Goal: Information Seeking & Learning: Learn about a topic

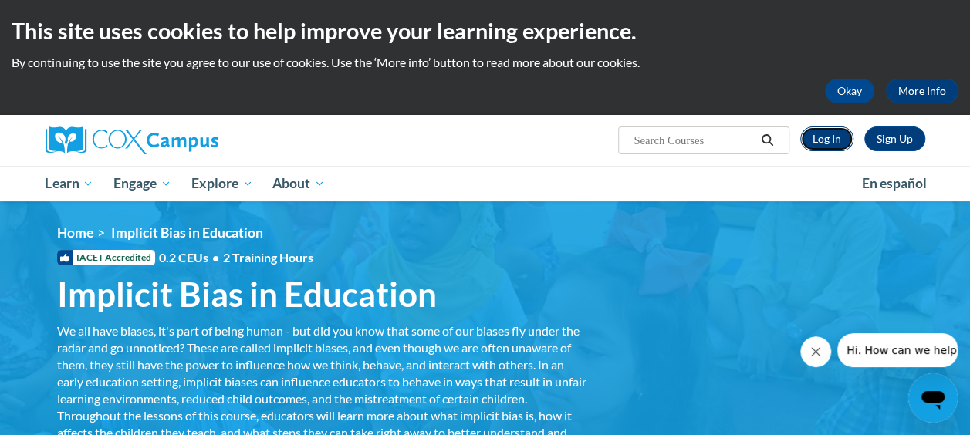
click at [833, 142] on link "Log In" at bounding box center [826, 138] width 53 height 25
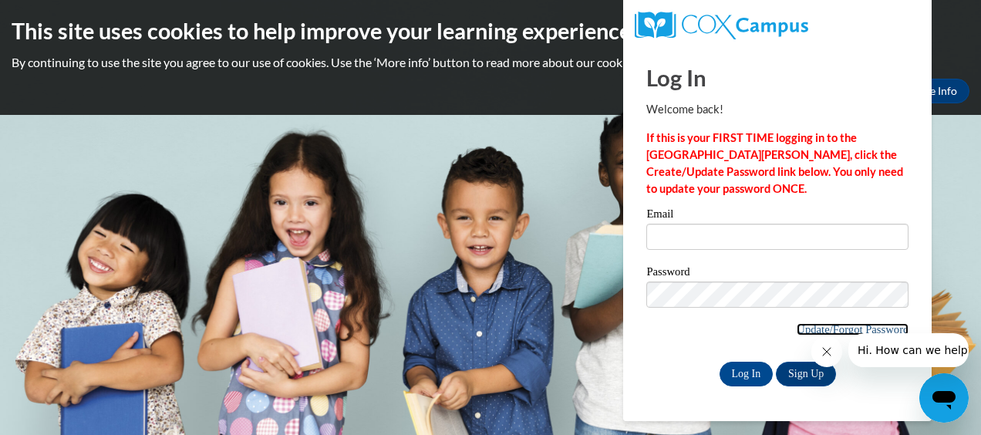
click at [822, 328] on link "Update/Forgot Password" at bounding box center [853, 329] width 112 height 12
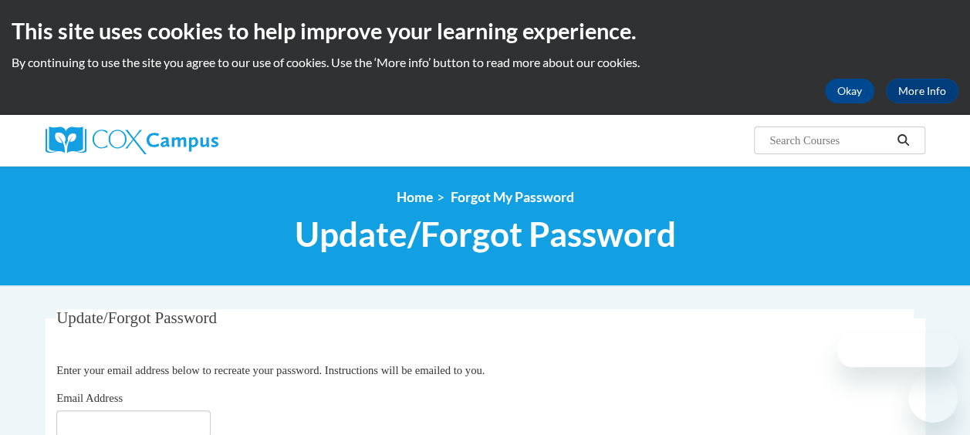
click at [726, 207] on div "<en>Home</en><fr>Accueil</fr><de>Zuhause</de><it>Casa</it><es>Casa</es><pt>Casa…" at bounding box center [485, 225] width 902 height 73
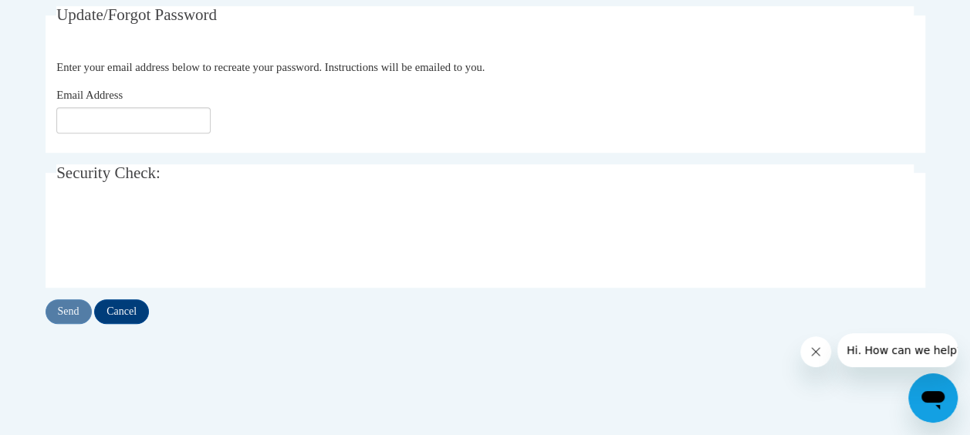
scroll to position [309, 0]
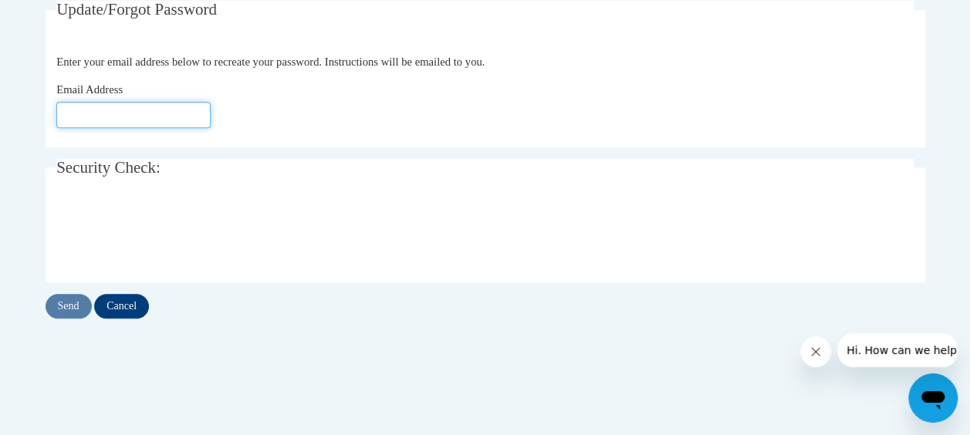
click at [167, 121] on input "Email Address" at bounding box center [133, 115] width 154 height 26
type input "jataya018@gmail.com"
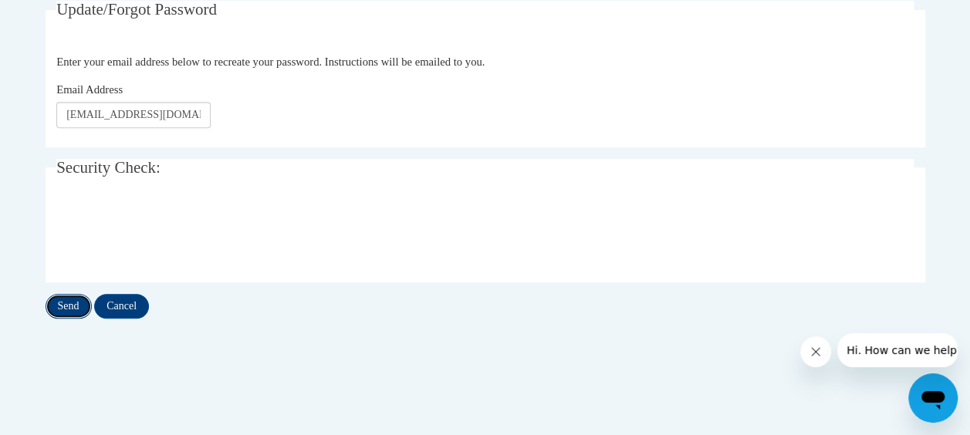
click at [79, 305] on input "Send" at bounding box center [69, 306] width 46 height 25
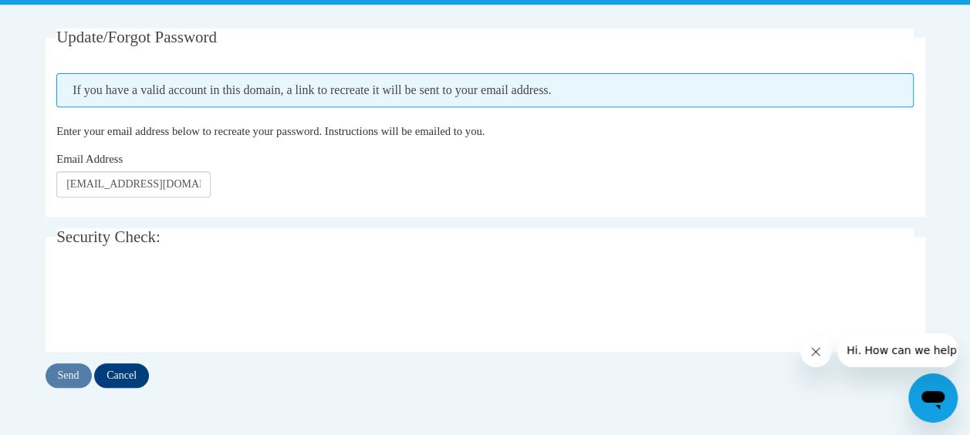
scroll to position [370, 0]
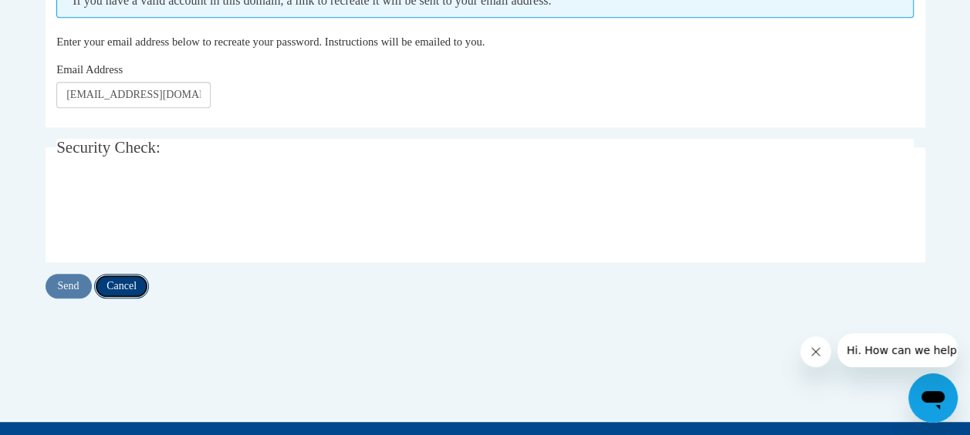
click at [128, 282] on input "Cancel" at bounding box center [121, 286] width 55 height 25
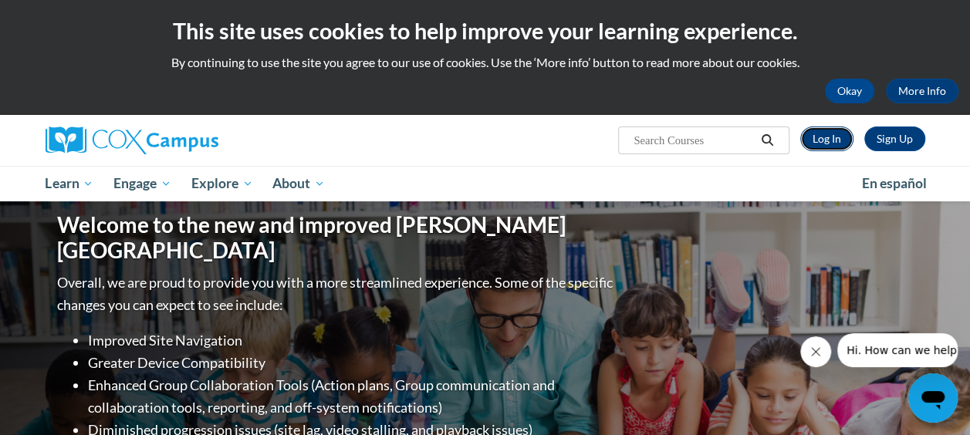
click at [828, 135] on link "Log In" at bounding box center [826, 138] width 53 height 25
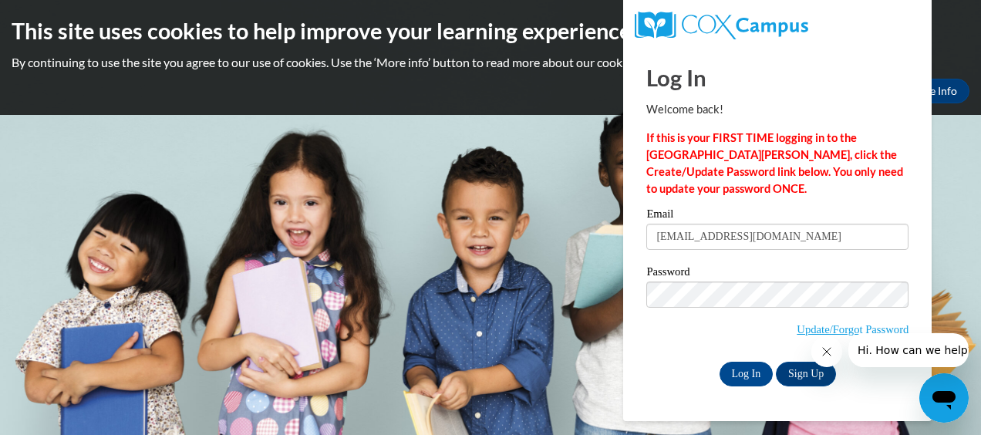
type input "[EMAIL_ADDRESS][DOMAIN_NAME]"
click at [757, 373] on input "Log In" at bounding box center [747, 374] width 54 height 25
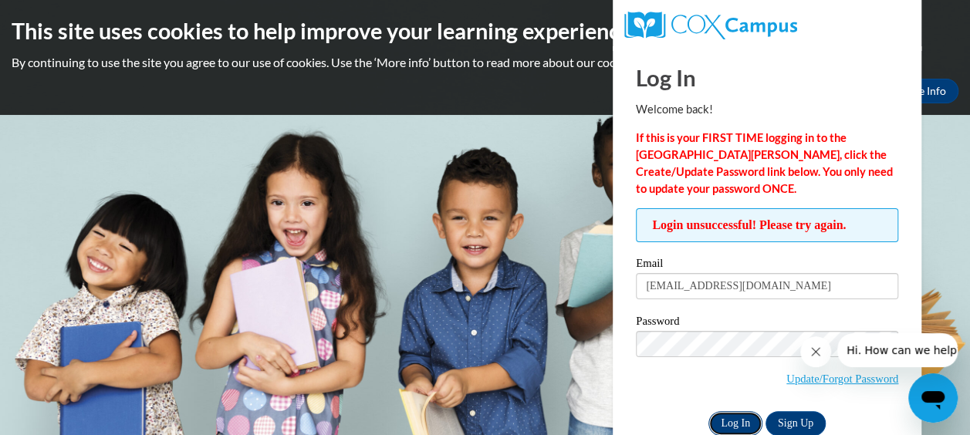
click at [730, 417] on input "Log In" at bounding box center [735, 423] width 54 height 25
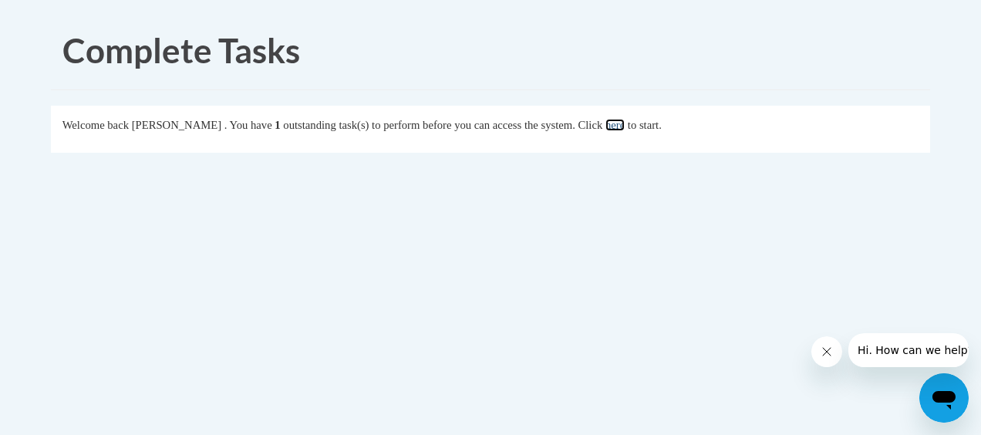
click at [625, 123] on link "here" at bounding box center [614, 125] width 19 height 12
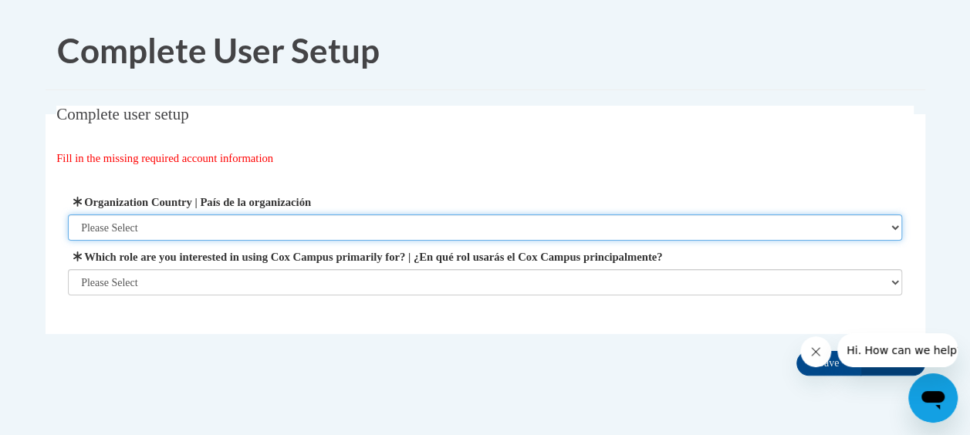
click at [546, 229] on select "Please Select United States | Estados Unidos Outside of the United States | Fue…" at bounding box center [485, 227] width 834 height 26
select select "ad49bcad-a171-4b2e-b99c-48b446064914"
click at [68, 214] on select "Please Select United States | Estados Unidos Outside of the United States | Fue…" at bounding box center [485, 227] width 834 height 26
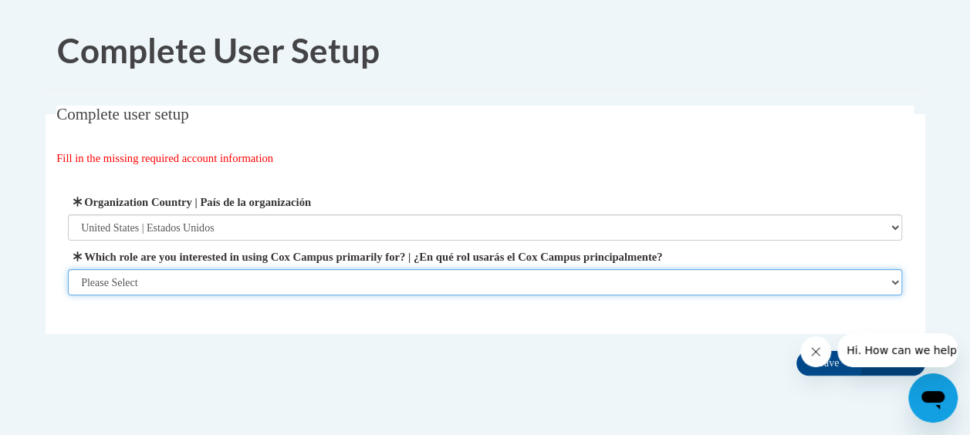
click at [494, 287] on select "Please Select College/University | Colegio/Universidad Community/Nonprofit Part…" at bounding box center [485, 282] width 834 height 26
select select "fbf2d438-af2f-41f8-98f1-81c410e29de3"
click at [68, 295] on select "Please Select College/University | Colegio/Universidad Community/Nonprofit Part…" at bounding box center [485, 282] width 834 height 26
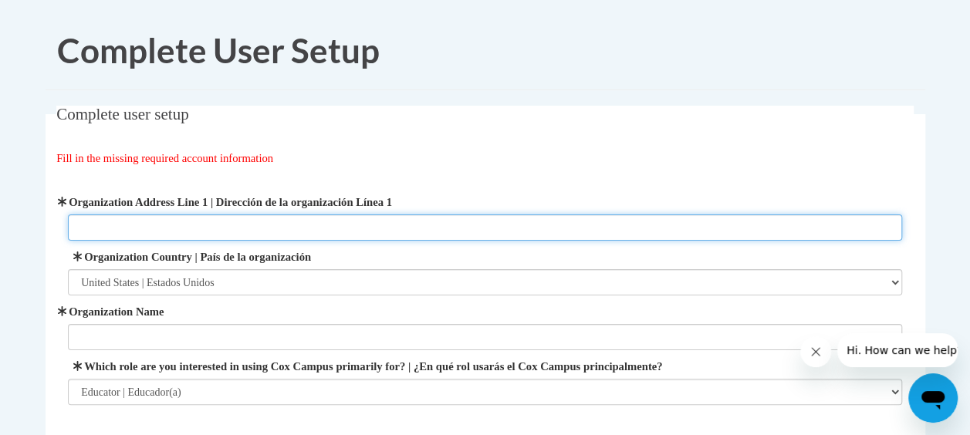
click at [464, 230] on input "Organization Address Line 1 | Dirección de la organización Línea 1" at bounding box center [485, 227] width 834 height 26
type input "55 maynad st"
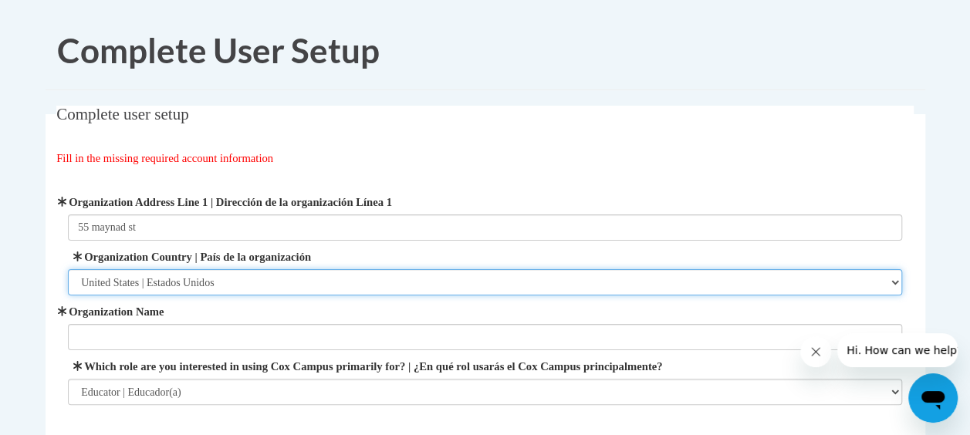
click at [390, 278] on select "Please Select United States | Estados Unidos Outside of the United States | Fue…" at bounding box center [485, 282] width 834 height 26
click at [68, 269] on select "Please Select United States | Estados Unidos Outside of the United States | Fue…" at bounding box center [485, 282] width 834 height 26
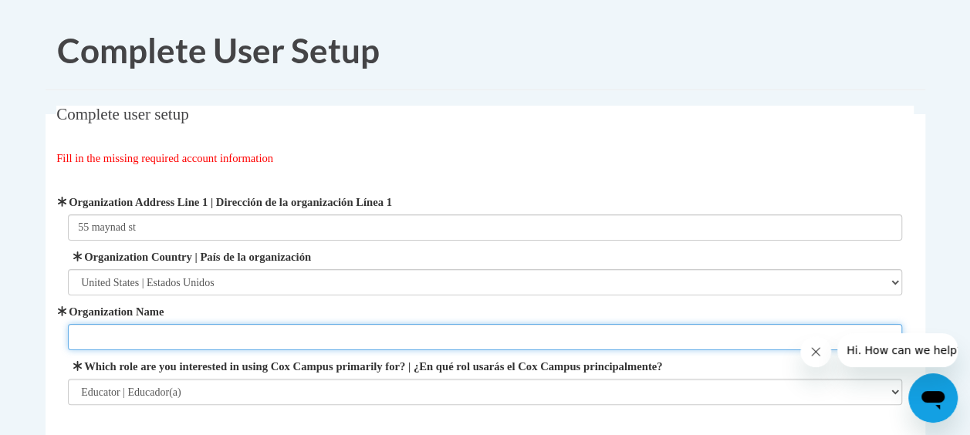
click at [374, 336] on input "Organization Name" at bounding box center [485, 337] width 834 height 26
type input "barrow early learning center"
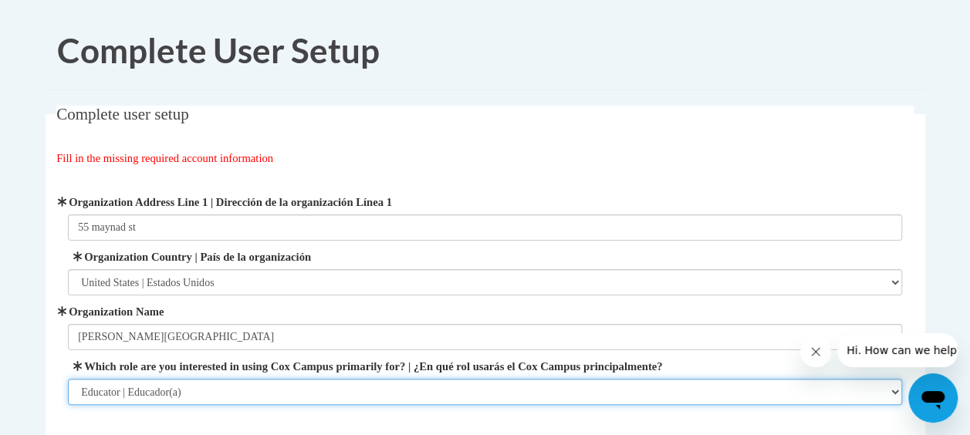
click at [299, 394] on select "Please Select College/University | Colegio/Universidad Community/Nonprofit Part…" at bounding box center [485, 392] width 834 height 26
click at [68, 379] on select "Please Select College/University | Colegio/Universidad Community/Nonprofit Part…" at bounding box center [485, 392] width 834 height 26
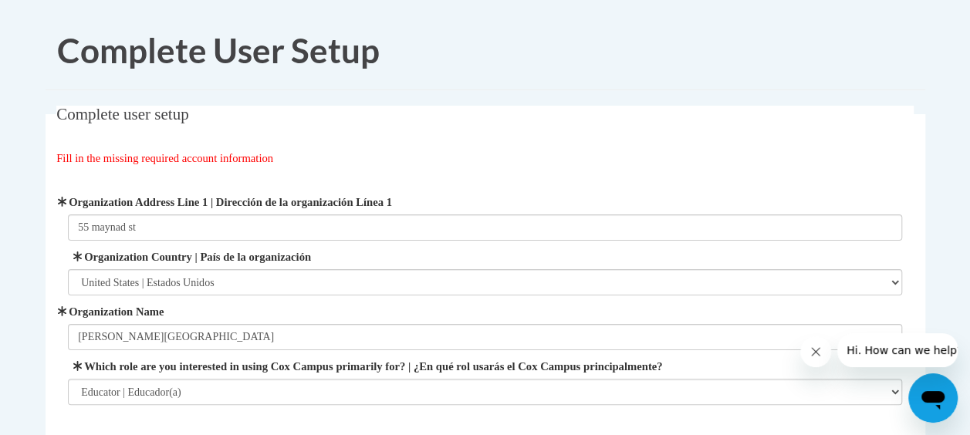
click at [939, 192] on body "Complete User Setup Complete user setup Fill in the missing required account in…" at bounding box center [485, 297] width 970 height 595
click at [899, 60] on h1 "Complete User Setup" at bounding box center [496, 51] width 879 height 48
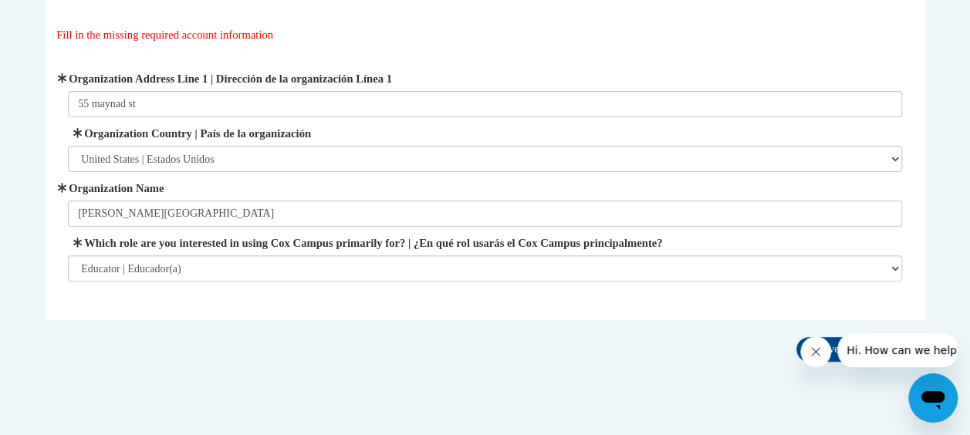
click at [821, 359] on button "Close message from company" at bounding box center [815, 351] width 31 height 31
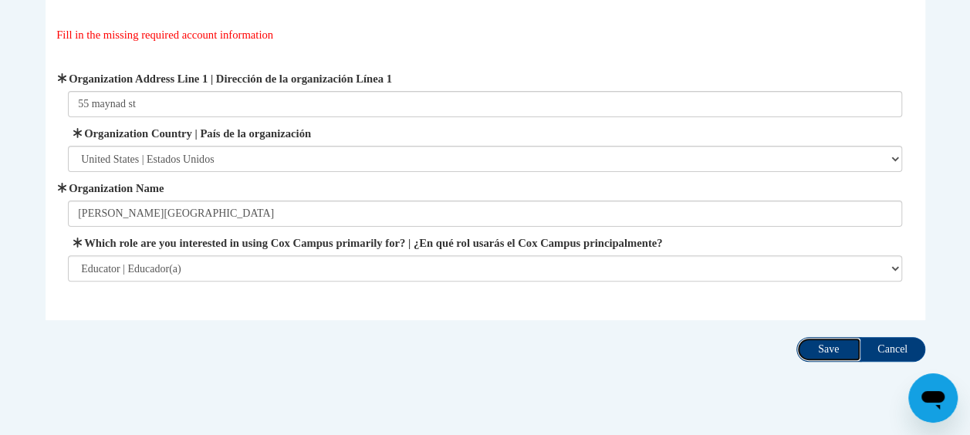
click at [825, 342] on input "Save" at bounding box center [828, 349] width 65 height 25
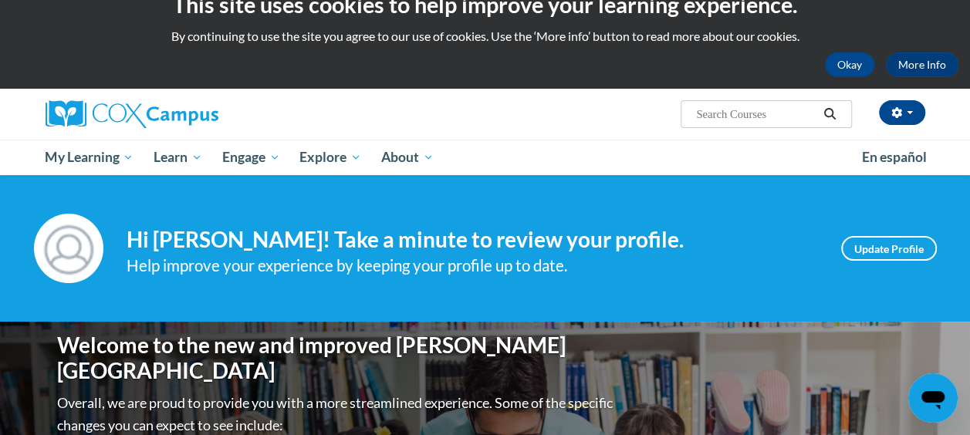
scroll to position [31, 0]
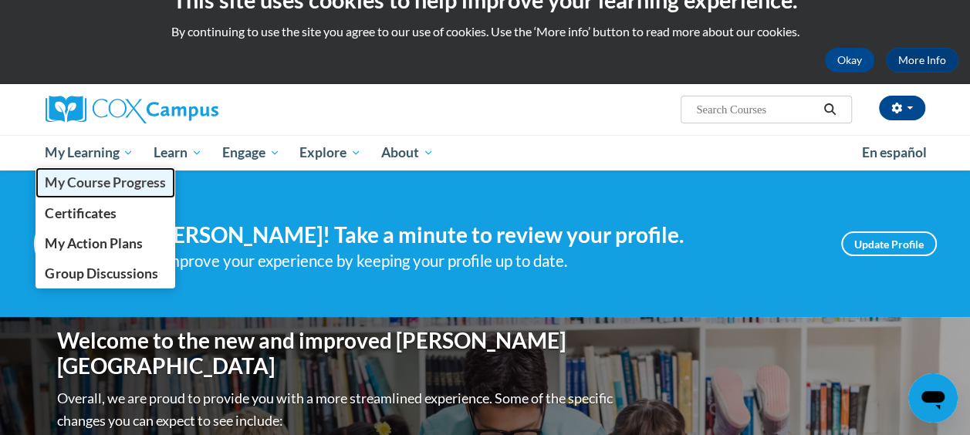
click at [118, 177] on span "My Course Progress" at bounding box center [105, 182] width 120 height 16
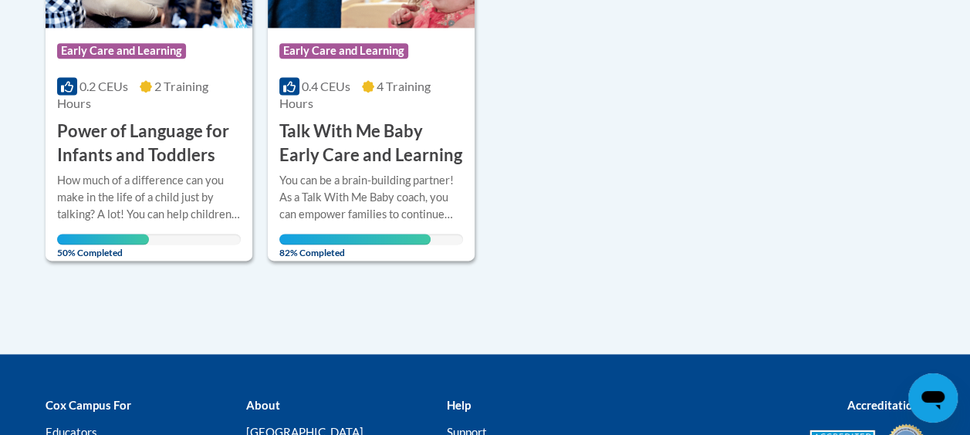
scroll to position [987, 0]
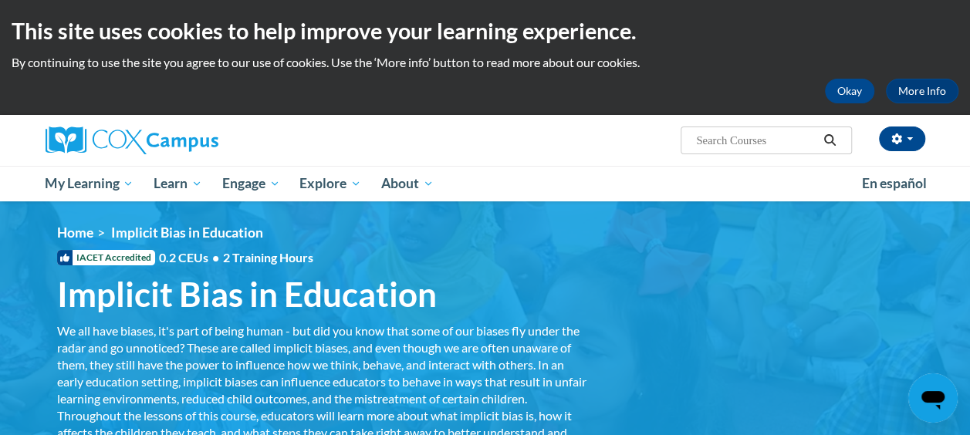
click at [700, 238] on ol "Home Implicit Bias in Education" at bounding box center [485, 232] width 856 height 17
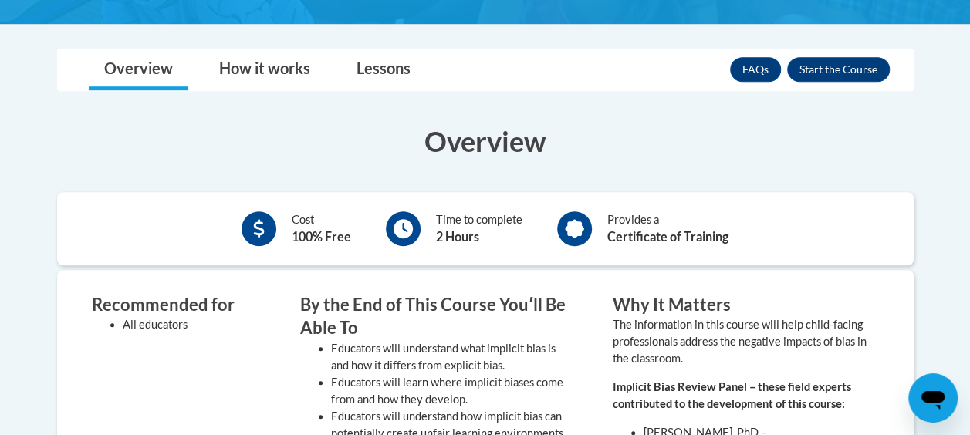
scroll to position [494, 0]
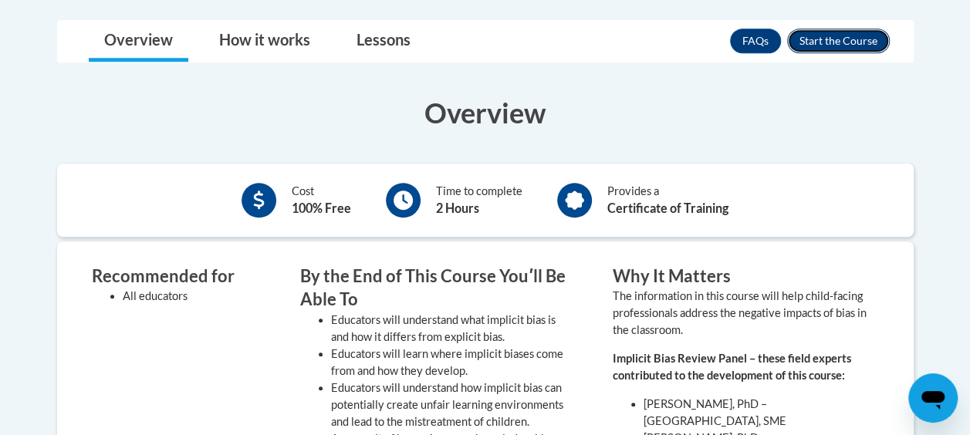
click at [855, 35] on button "Enroll" at bounding box center [838, 41] width 103 height 25
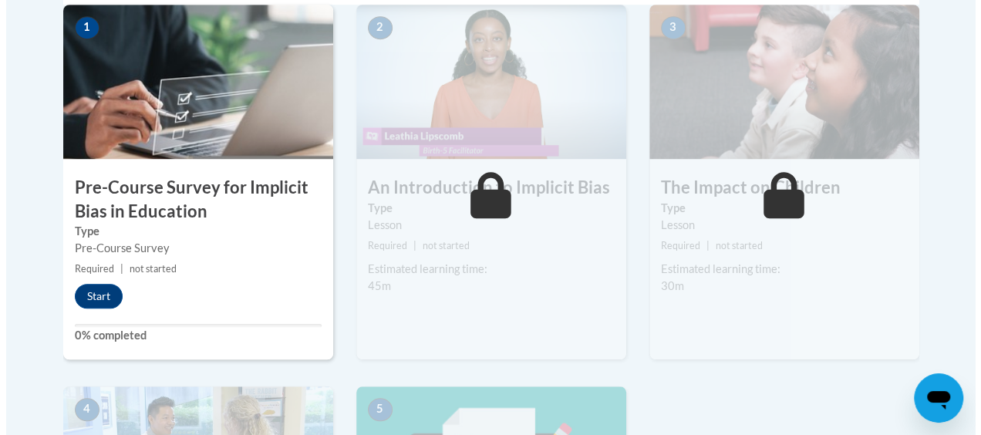
scroll to position [520, 0]
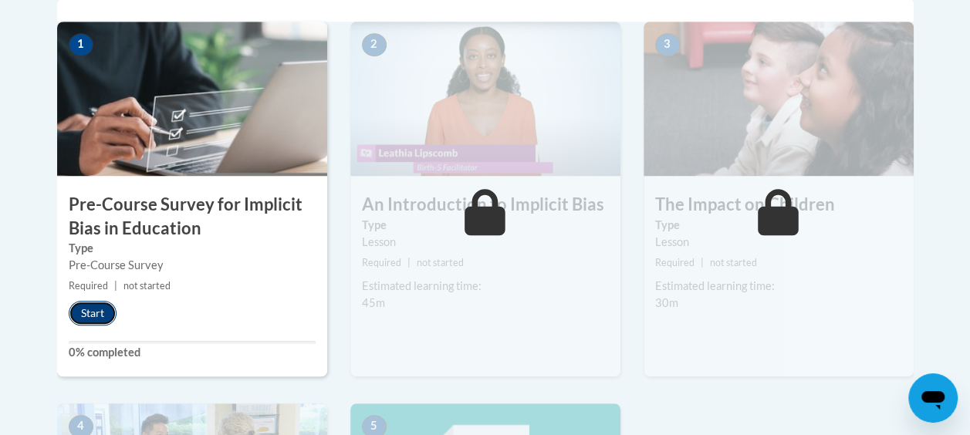
click at [97, 310] on button "Start" at bounding box center [93, 313] width 48 height 25
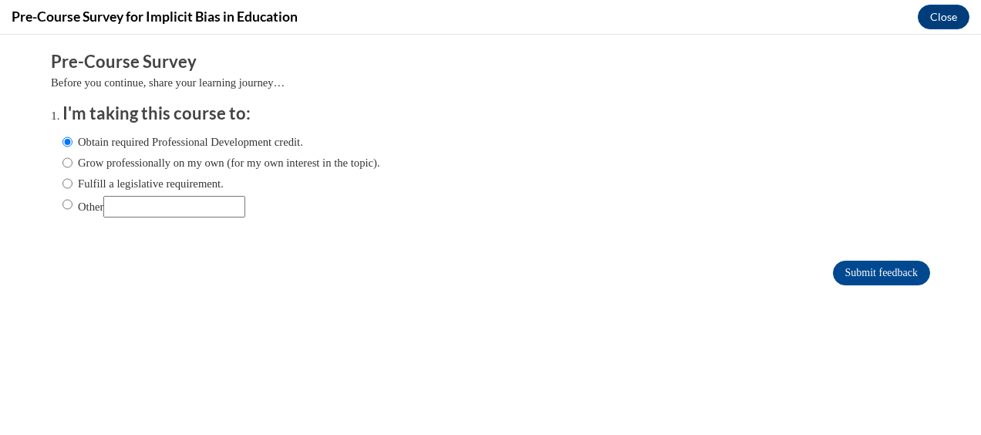
scroll to position [0, 0]
click at [854, 278] on input "Submit feedback" at bounding box center [881, 273] width 97 height 25
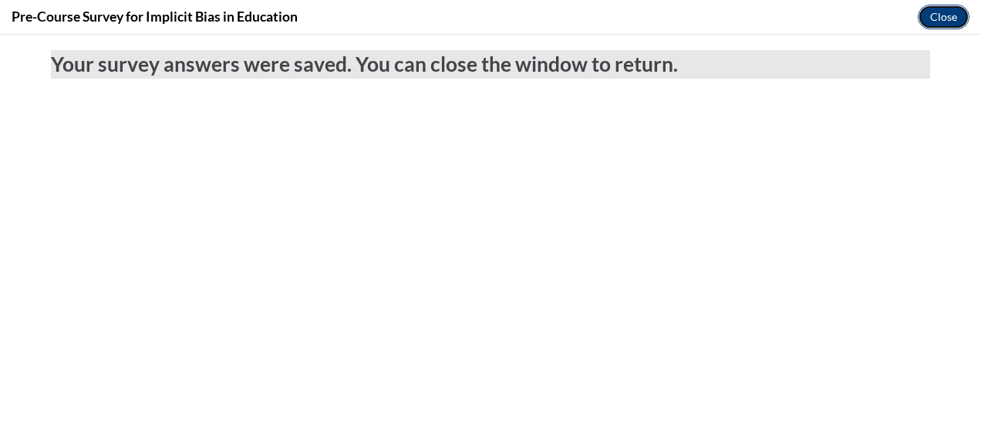
click at [941, 17] on button "Close" at bounding box center [944, 17] width 52 height 25
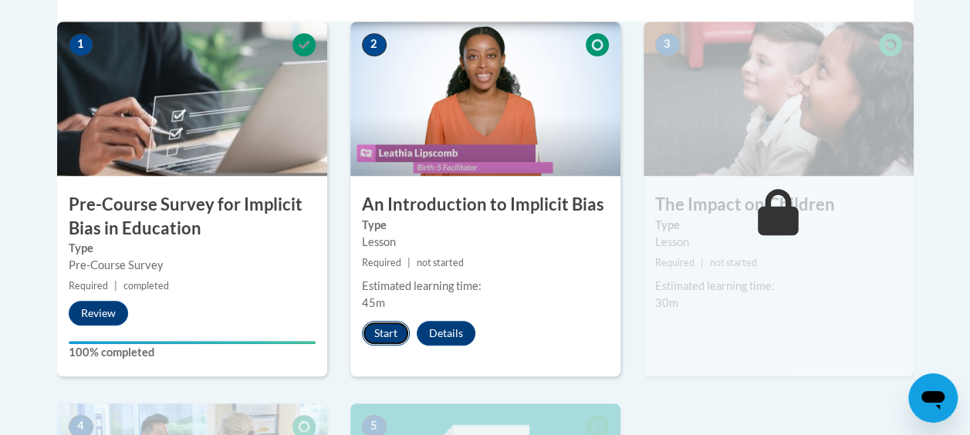
click at [388, 332] on button "Start" at bounding box center [386, 333] width 48 height 25
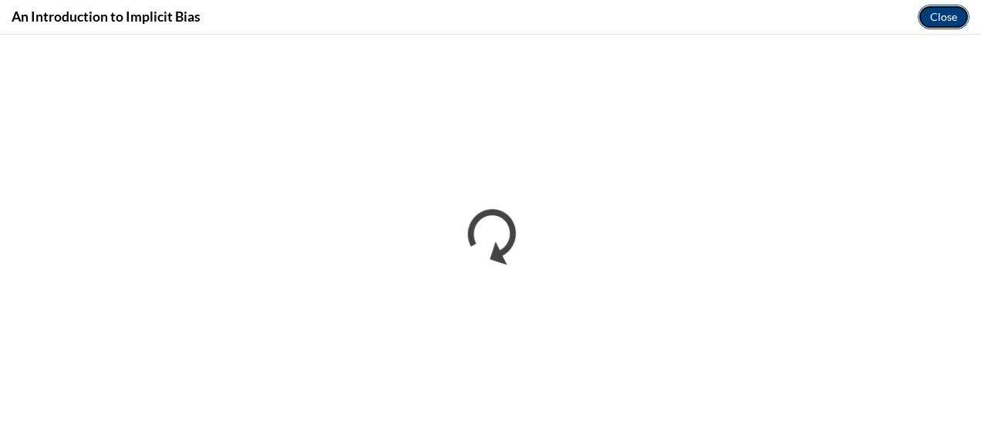
click at [951, 15] on button "Close" at bounding box center [944, 17] width 52 height 25
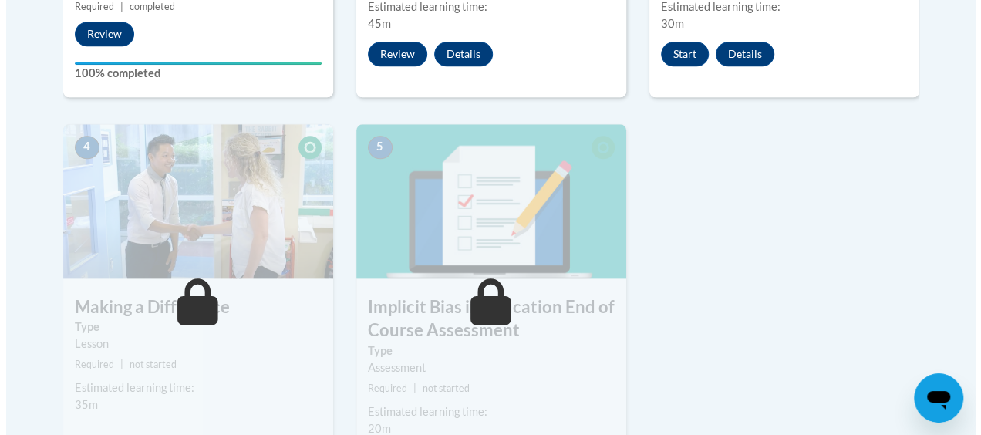
scroll to position [802, 0]
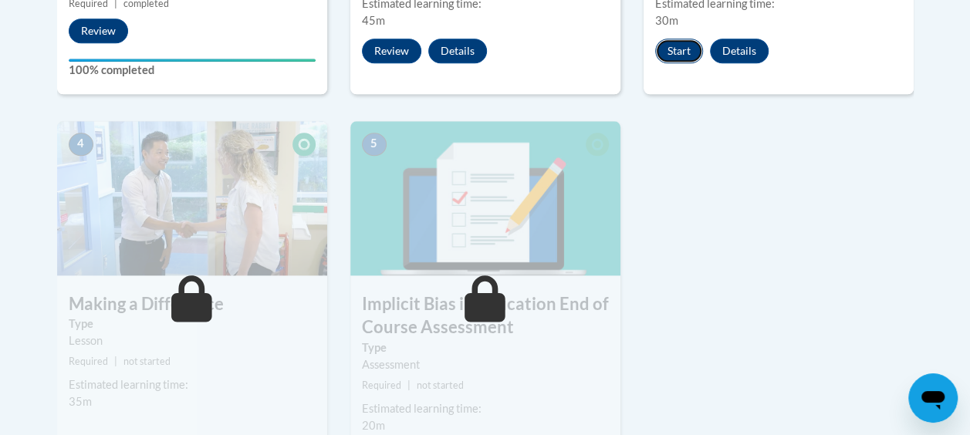
click at [685, 47] on button "Start" at bounding box center [679, 51] width 48 height 25
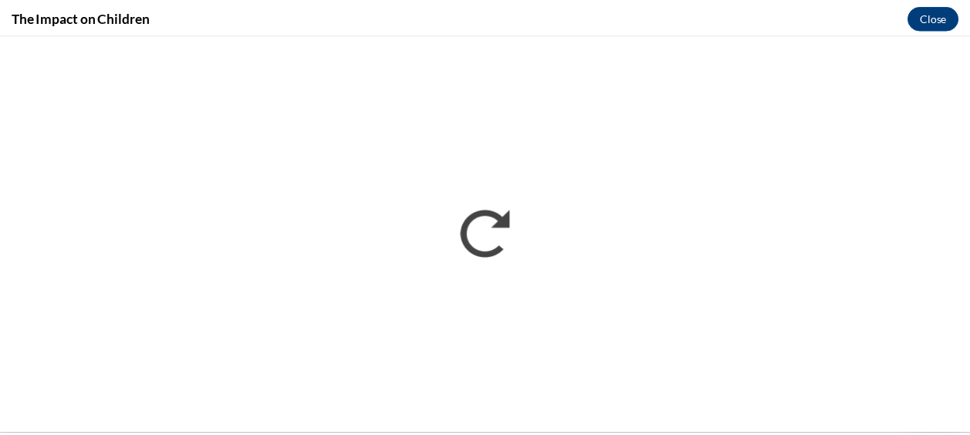
scroll to position [0, 0]
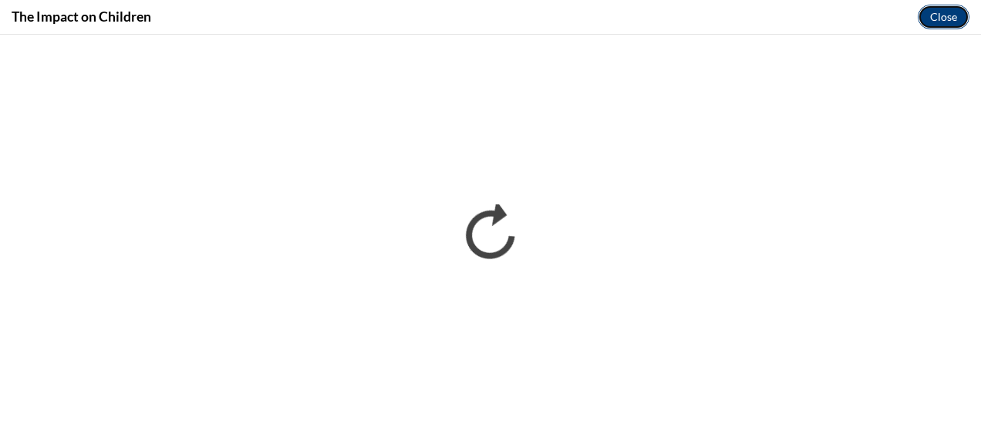
click at [946, 7] on button "Close" at bounding box center [944, 17] width 52 height 25
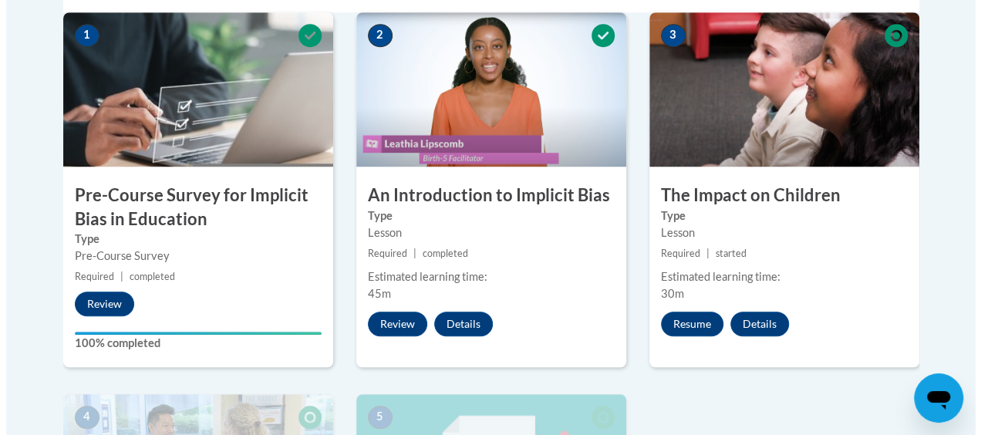
scroll to position [531, 0]
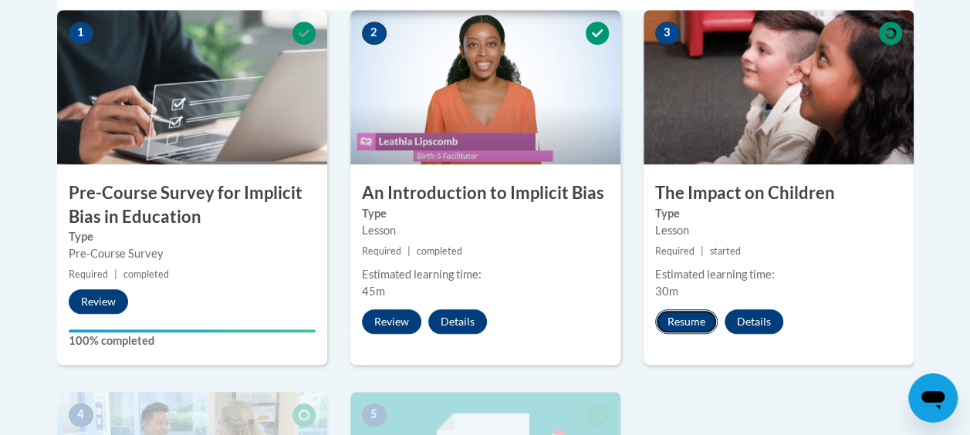
click at [687, 319] on button "Resume" at bounding box center [686, 321] width 62 height 25
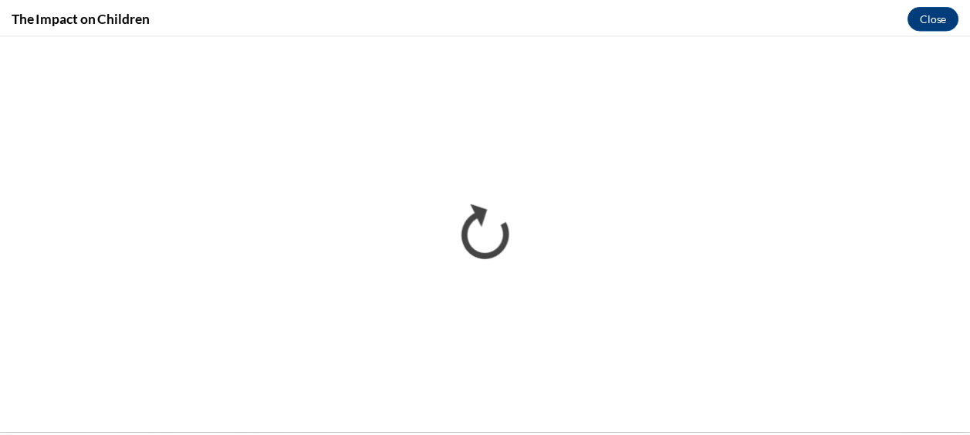
scroll to position [0, 0]
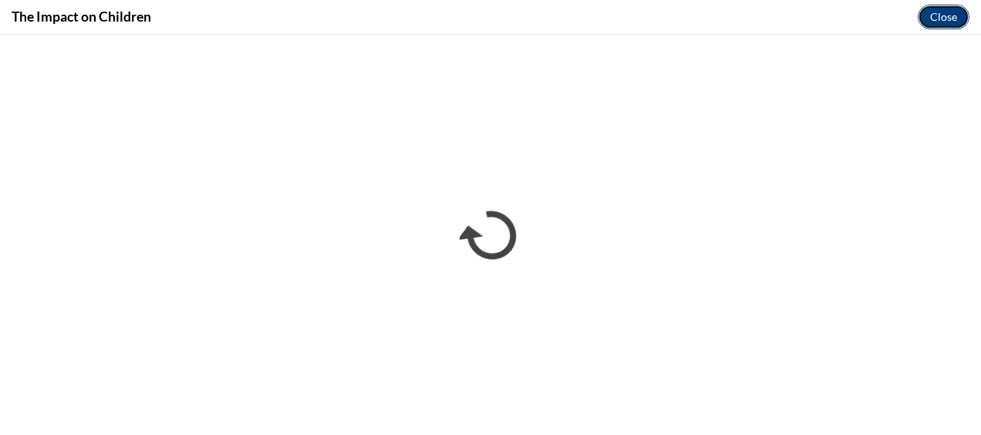
click at [940, 19] on button "Close" at bounding box center [944, 17] width 52 height 25
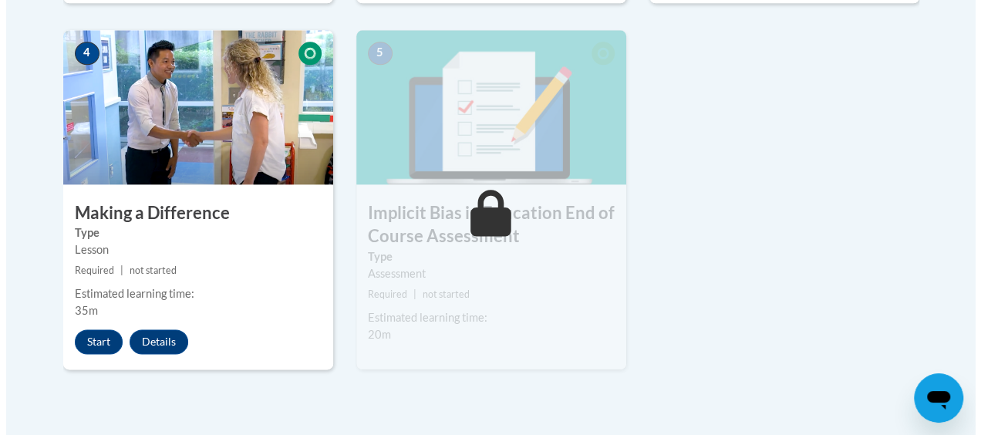
scroll to position [902, 0]
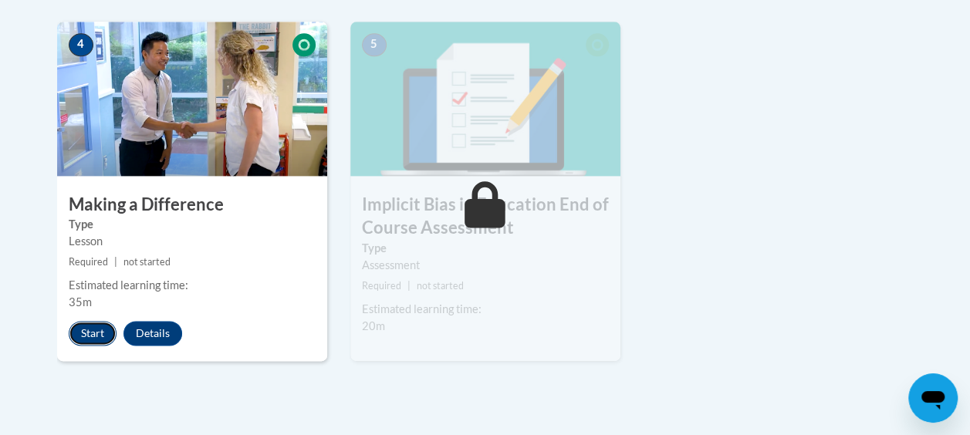
click at [89, 325] on button "Start" at bounding box center [93, 333] width 48 height 25
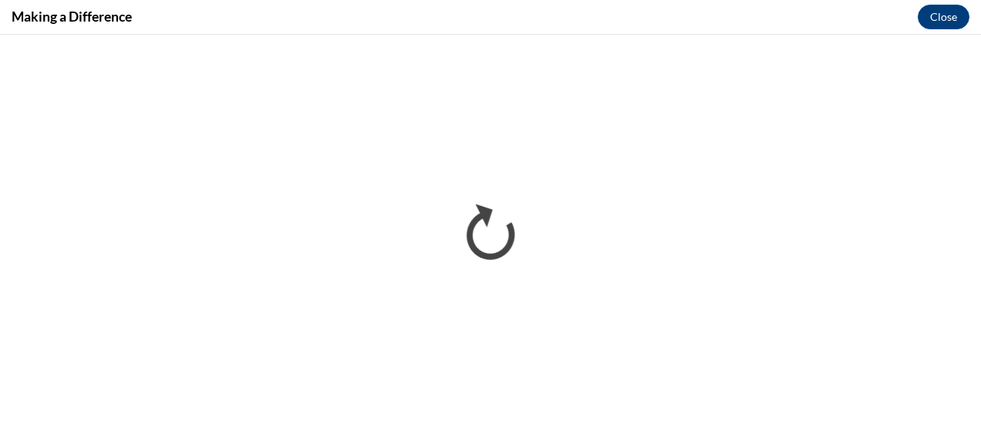
scroll to position [0, 0]
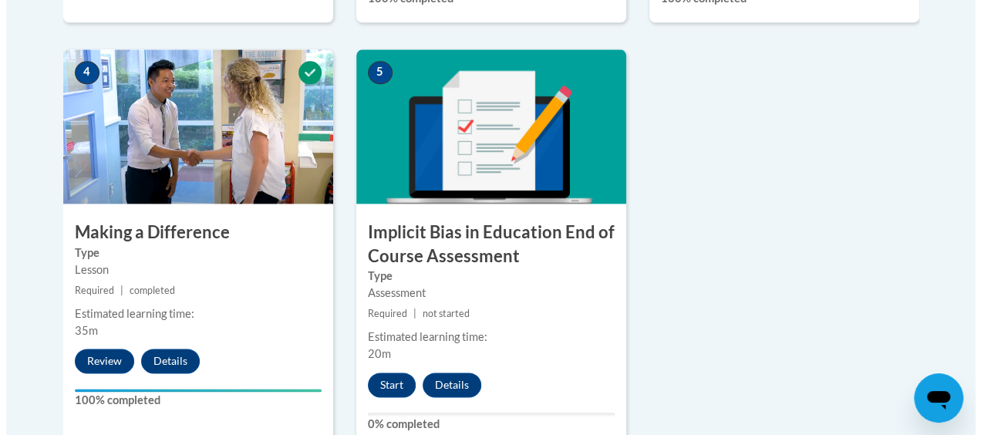
scroll to position [956, 0]
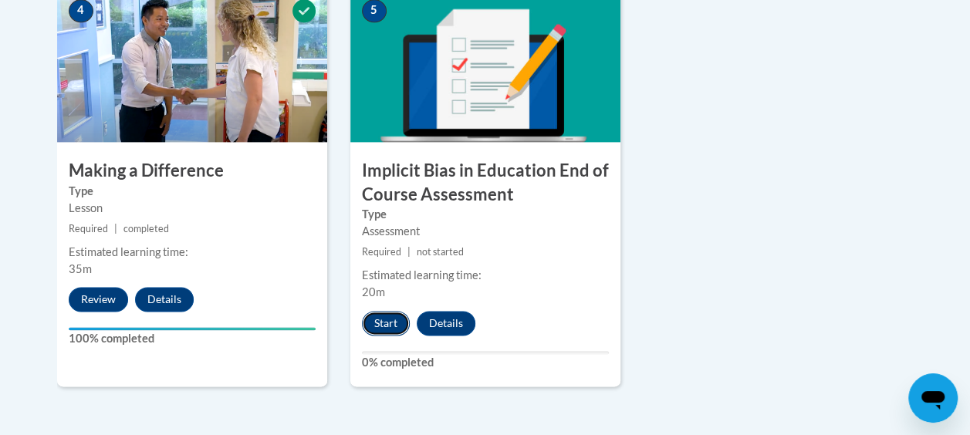
click at [389, 322] on button "Start" at bounding box center [386, 323] width 48 height 25
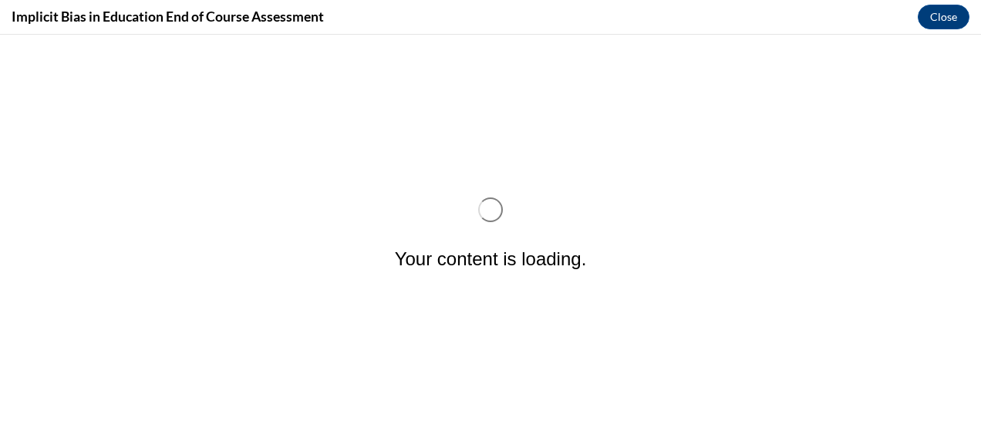
scroll to position [0, 0]
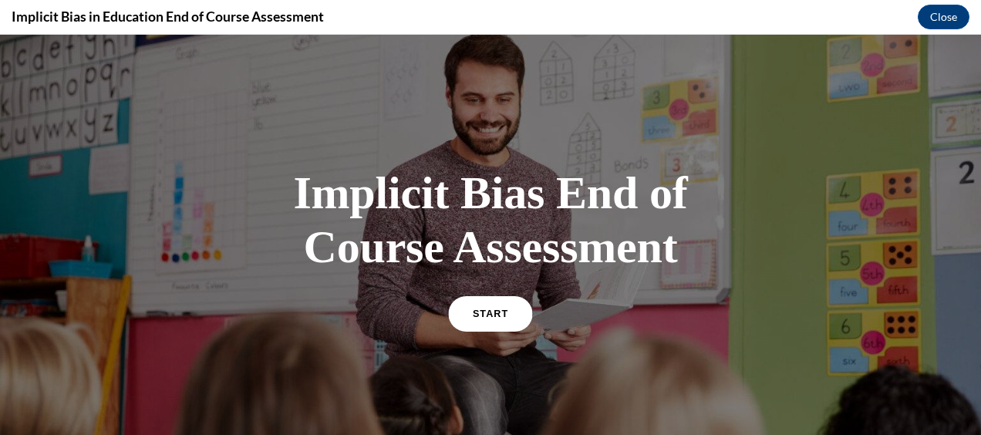
click at [483, 315] on span "START" at bounding box center [490, 314] width 35 height 12
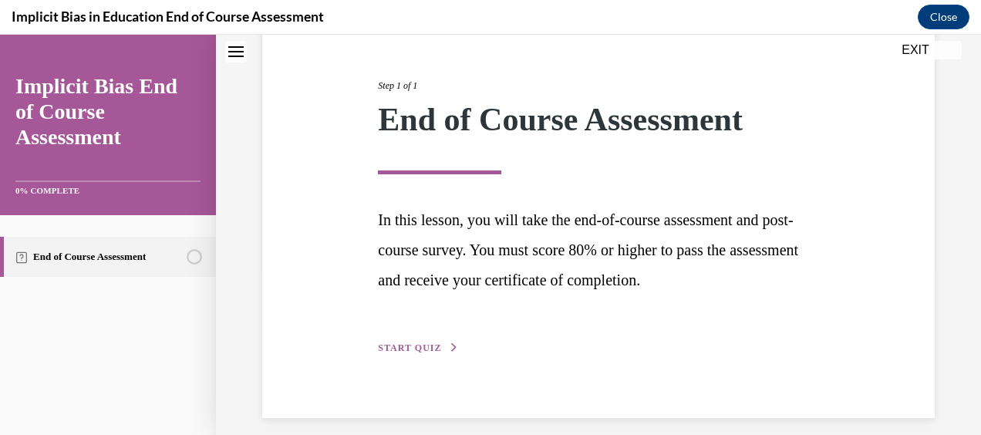
scroll to position [184, 0]
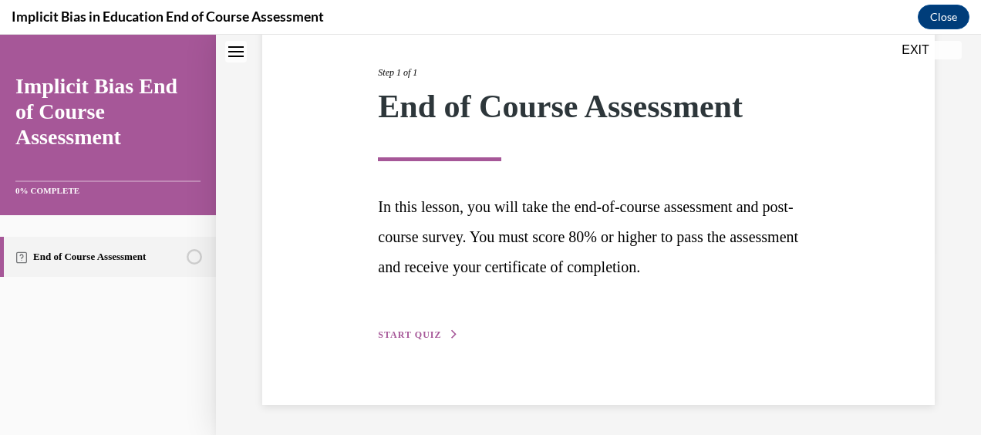
click at [416, 335] on span "START QUIZ" at bounding box center [409, 334] width 63 height 11
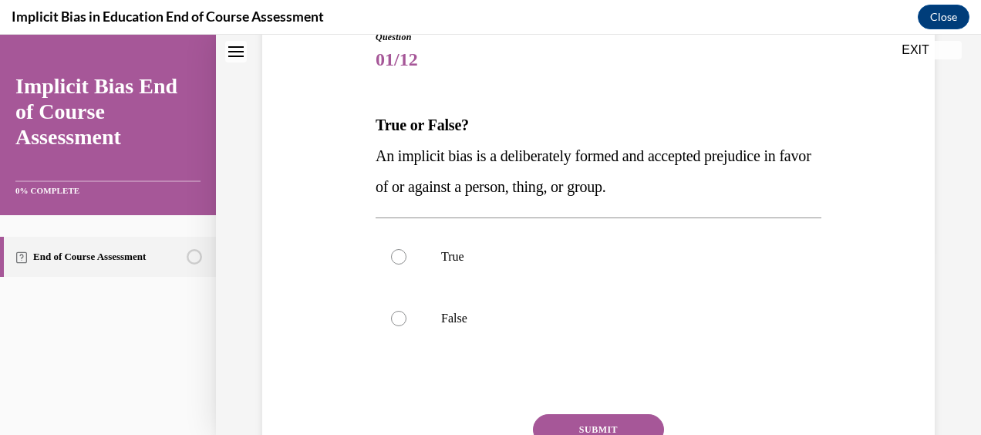
scroll to position [171, 0]
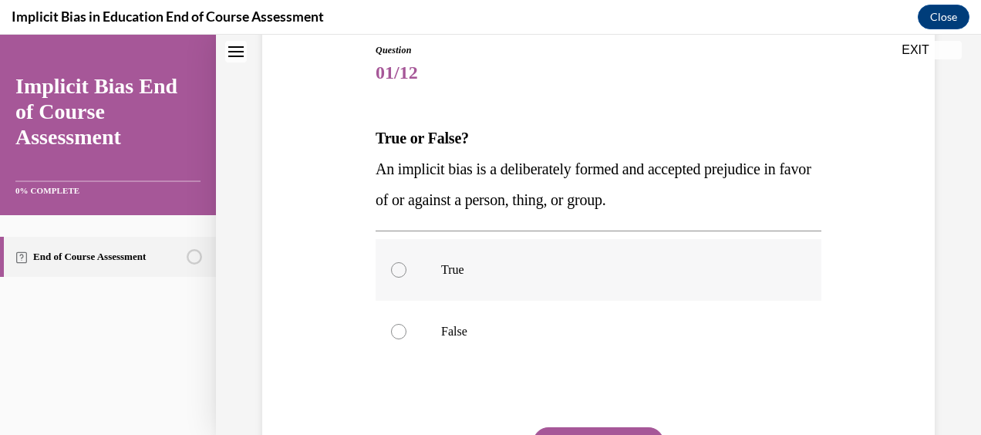
click at [464, 285] on label "True" at bounding box center [599, 270] width 446 height 62
click at [406, 278] on input "True" at bounding box center [398, 269] width 15 height 15
radio input "true"
click at [593, 430] on button "SUBMIT" at bounding box center [598, 442] width 131 height 31
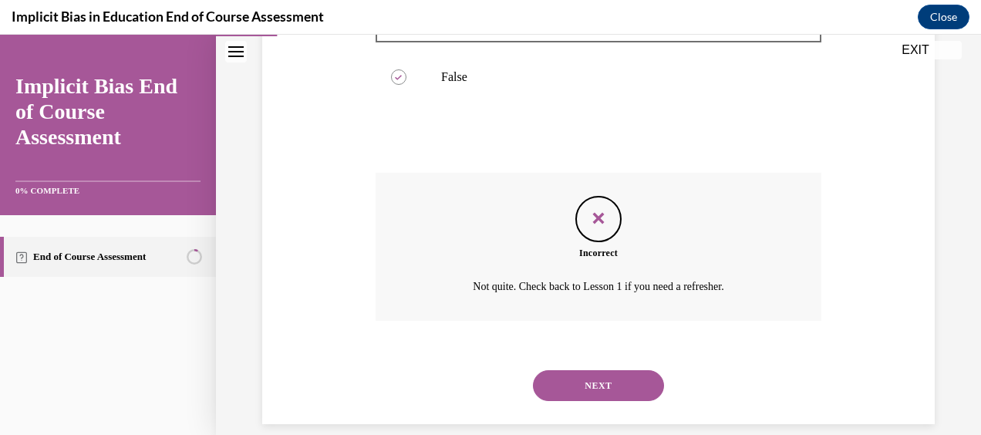
scroll to position [445, 0]
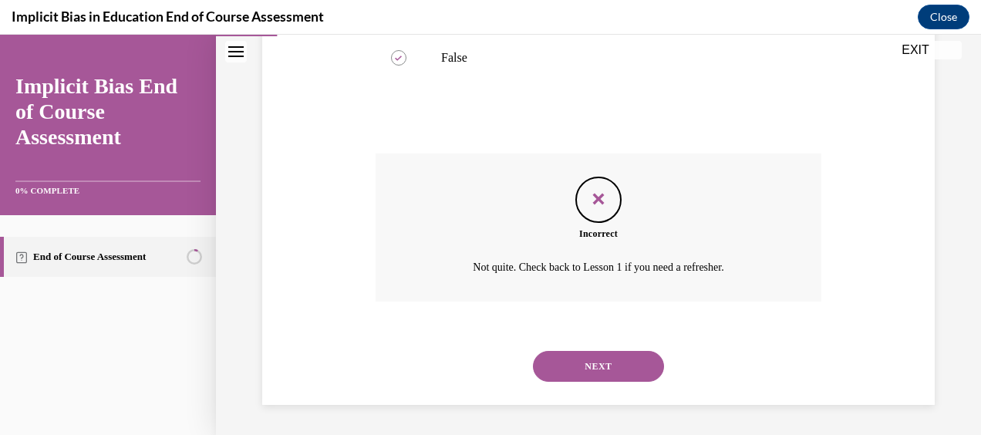
click at [592, 369] on button "NEXT" at bounding box center [598, 366] width 131 height 31
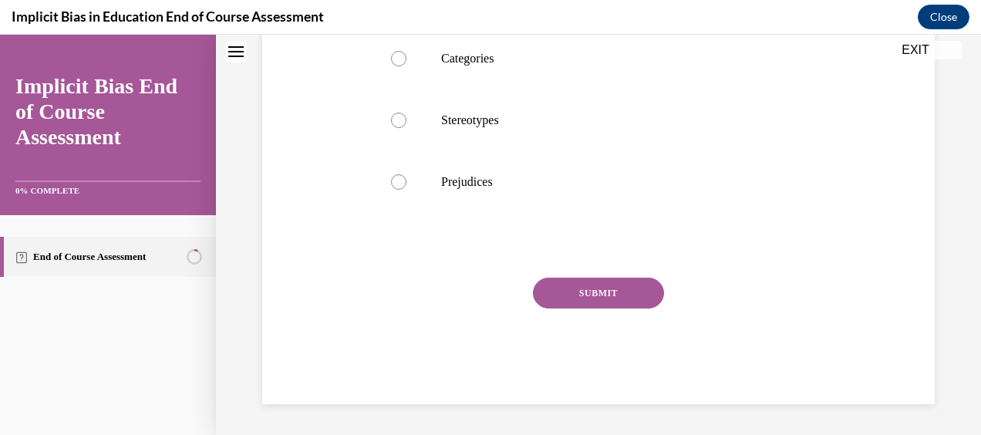
scroll to position [0, 0]
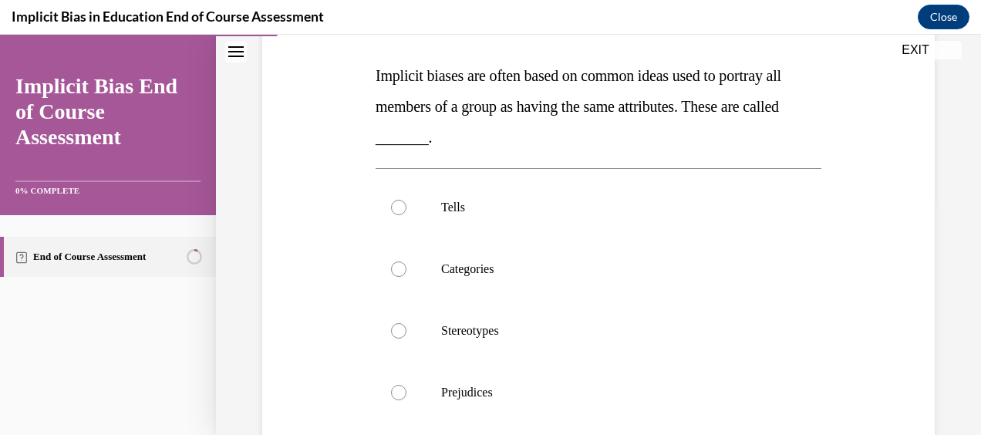
scroll to position [231, 0]
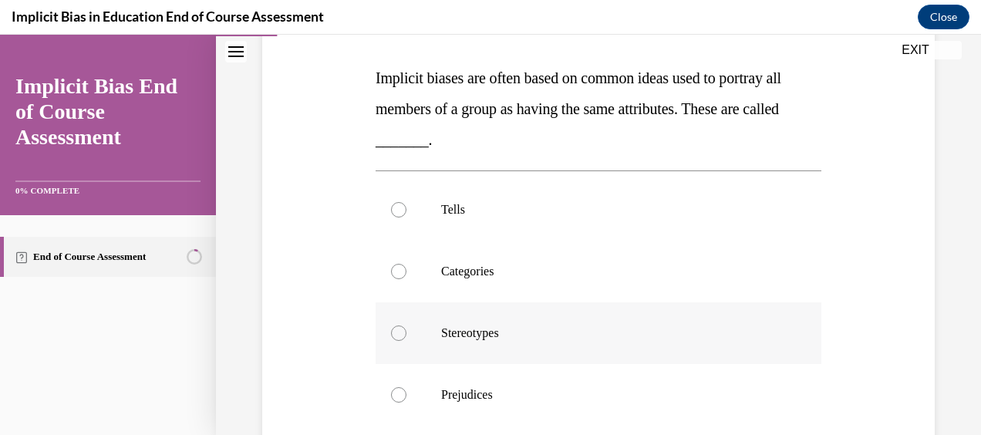
click at [626, 332] on p "Stereotypes" at bounding box center [612, 332] width 342 height 15
click at [406, 332] on input "Stereotypes" at bounding box center [398, 332] width 15 height 15
radio input "true"
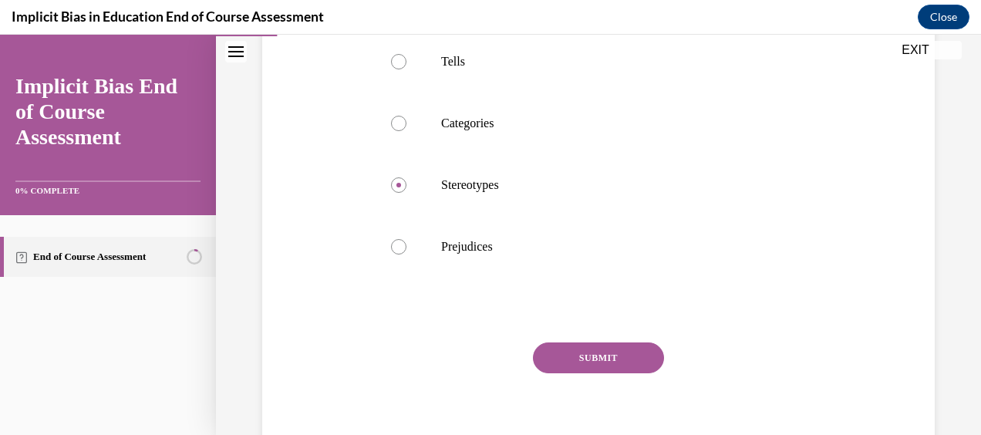
scroll to position [386, 0]
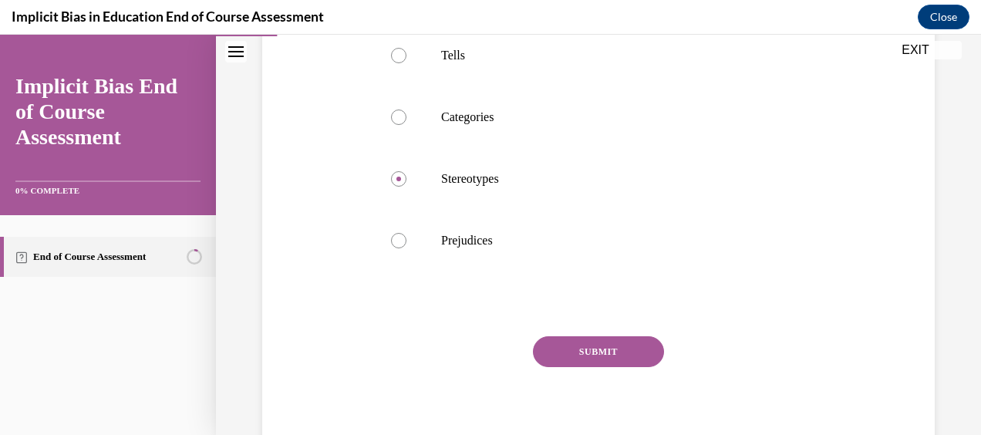
click at [625, 343] on button "SUBMIT" at bounding box center [598, 351] width 131 height 31
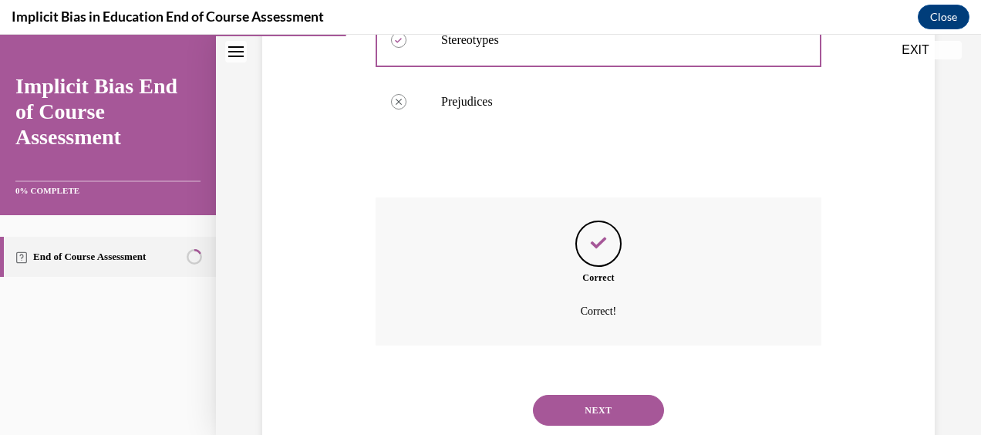
scroll to position [568, 0]
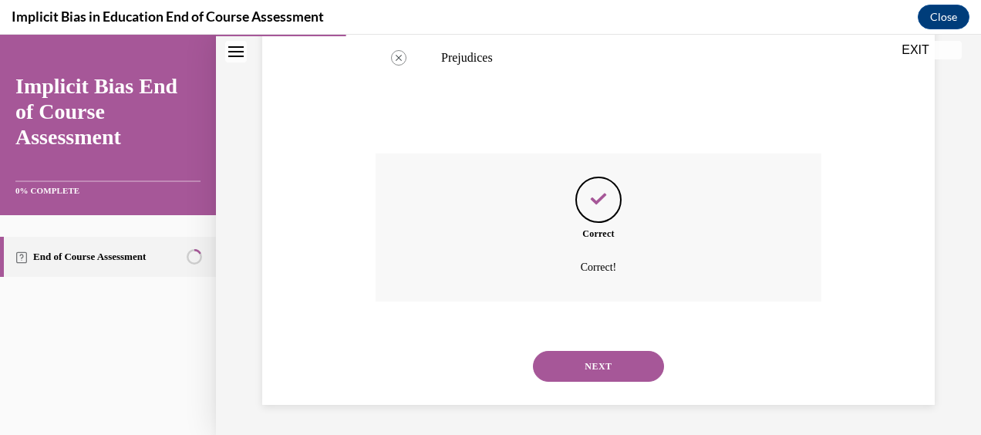
click at [606, 363] on button "NEXT" at bounding box center [598, 366] width 131 height 31
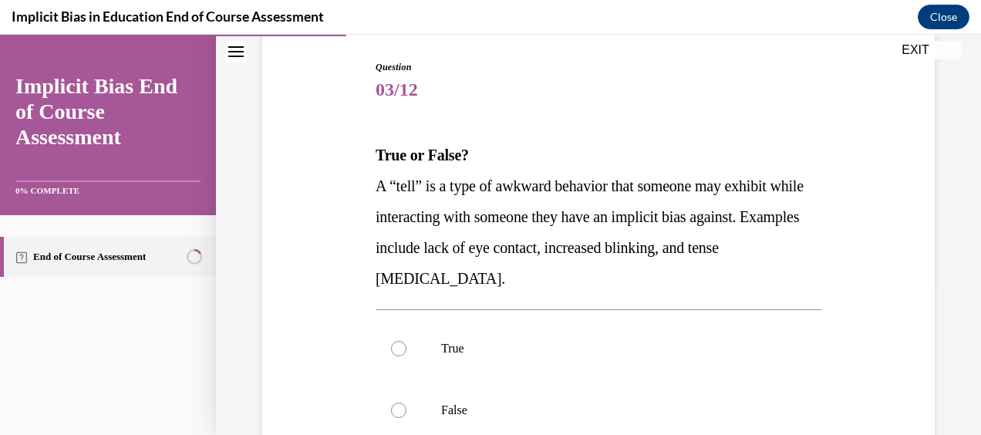
scroll to position [185, 0]
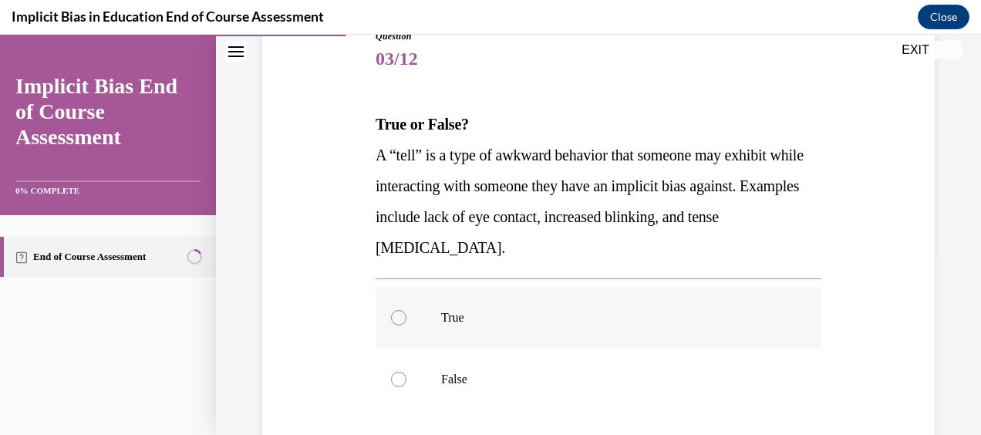
click at [555, 321] on p "True" at bounding box center [612, 317] width 342 height 15
click at [406, 321] on input "True" at bounding box center [398, 317] width 15 height 15
radio input "true"
click at [950, 373] on div "Question 03/12 True or False? A “tell” is a type of awkward behavior that someo…" at bounding box center [598, 265] width 765 height 734
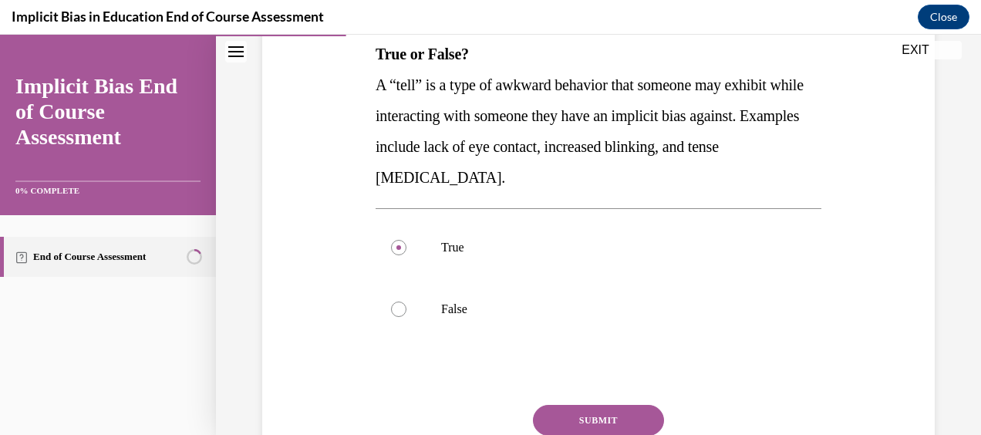
scroll to position [278, 0]
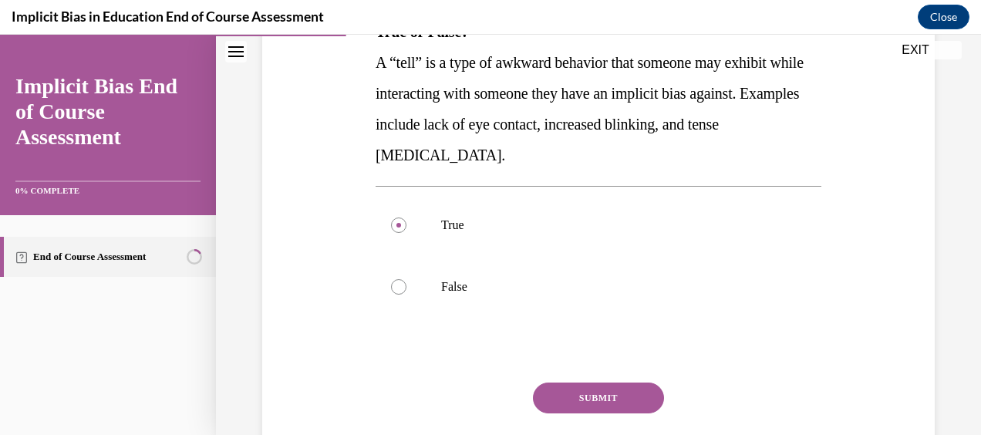
click at [623, 400] on button "SUBMIT" at bounding box center [598, 398] width 131 height 31
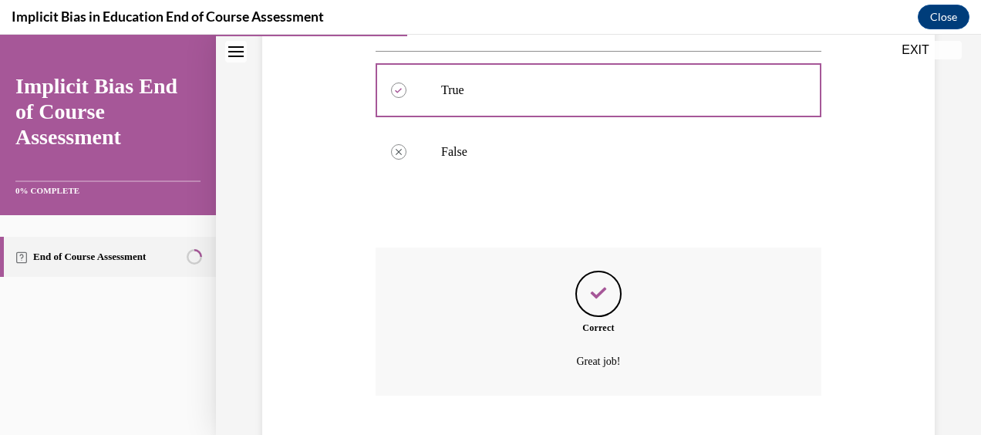
scroll to position [507, 0]
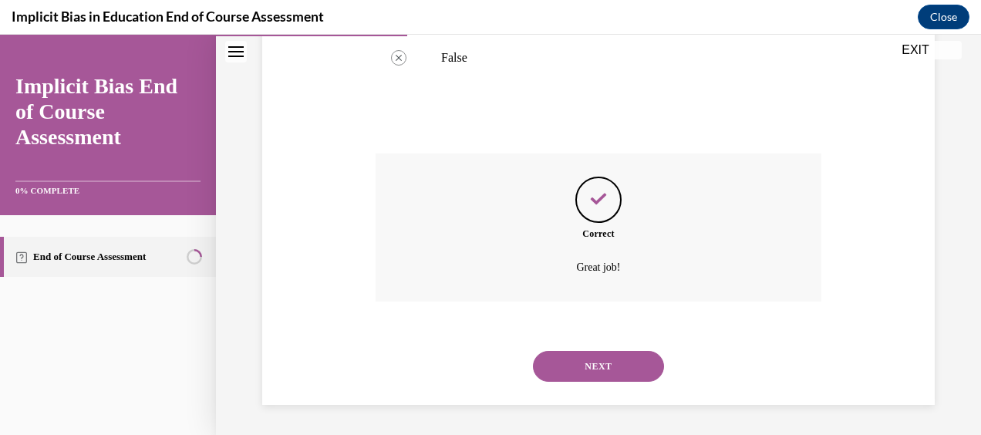
click at [622, 363] on button "NEXT" at bounding box center [598, 366] width 131 height 31
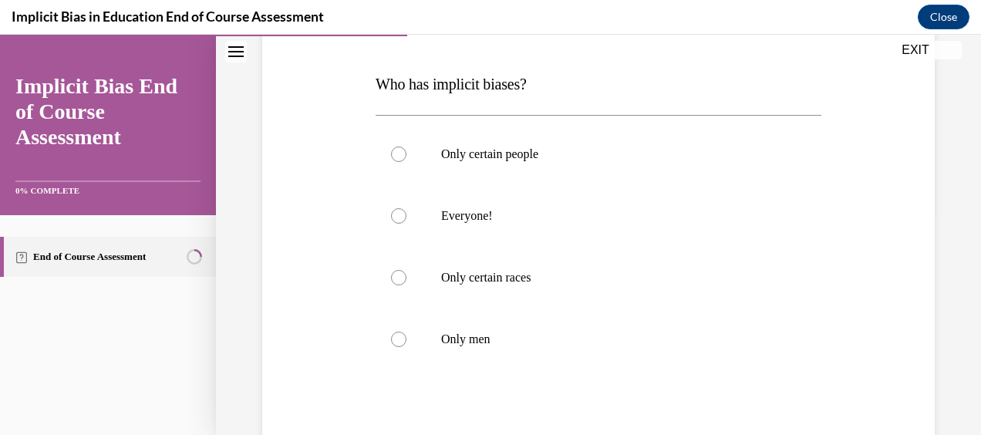
scroll to position [216, 0]
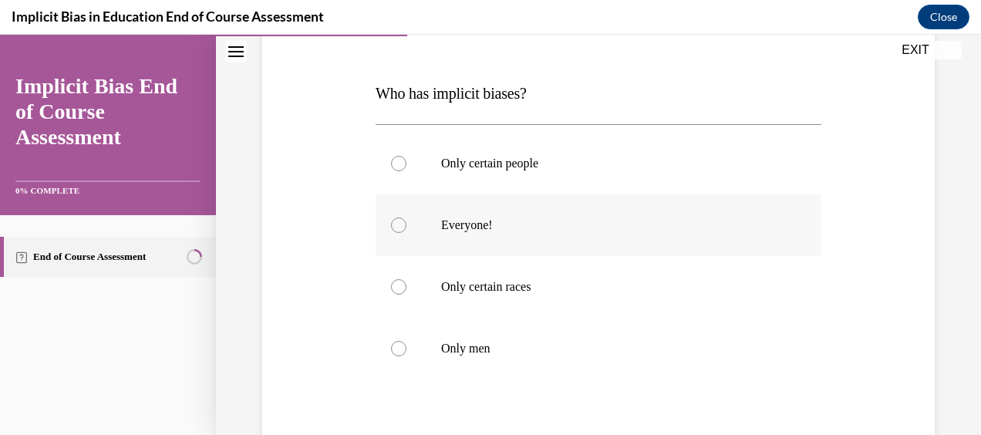
click at [555, 214] on label "Everyone!" at bounding box center [599, 225] width 446 height 62
click at [406, 218] on input "Everyone!" at bounding box center [398, 225] width 15 height 15
radio input "true"
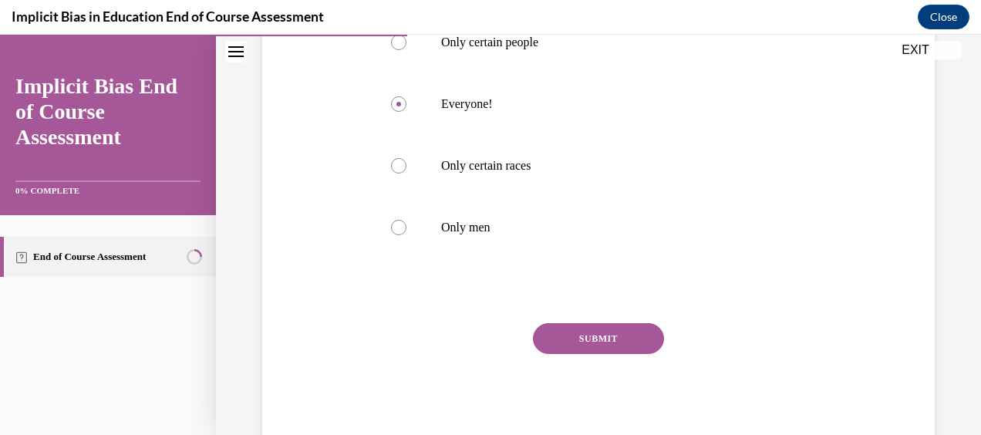
scroll to position [339, 0]
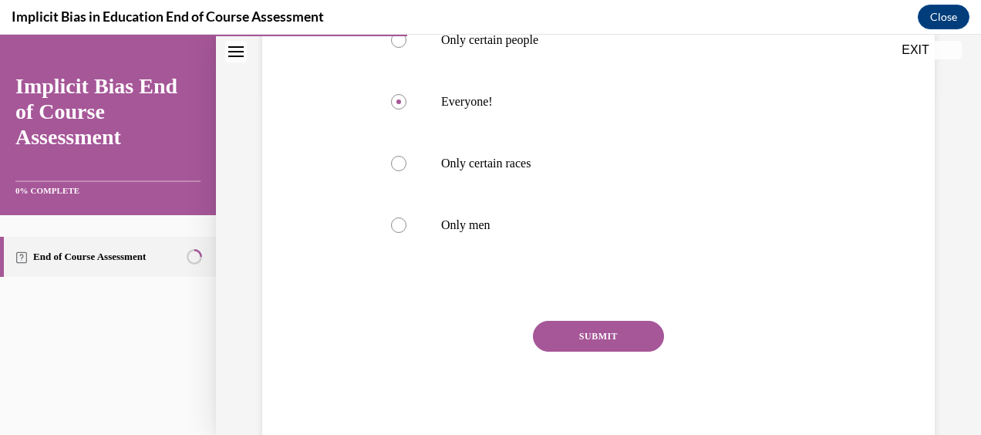
click at [605, 330] on button "SUBMIT" at bounding box center [598, 336] width 131 height 31
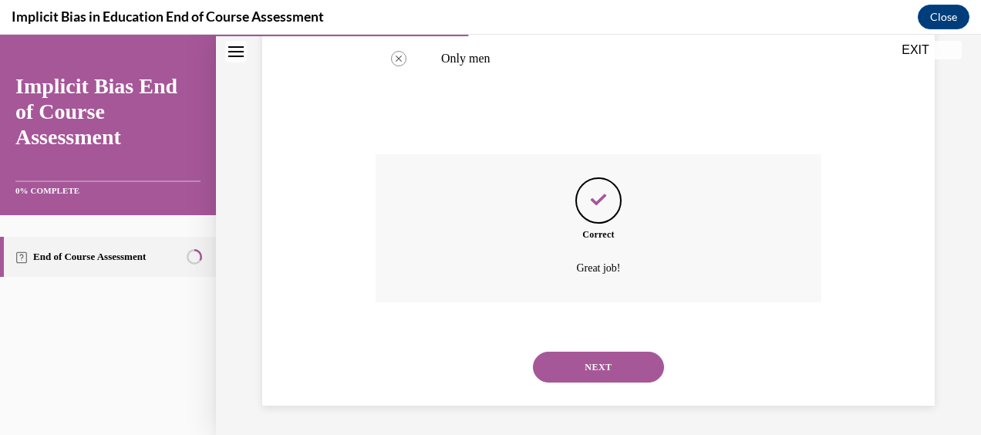
scroll to position [507, 0]
click at [600, 365] on button "NEXT" at bounding box center [598, 366] width 131 height 31
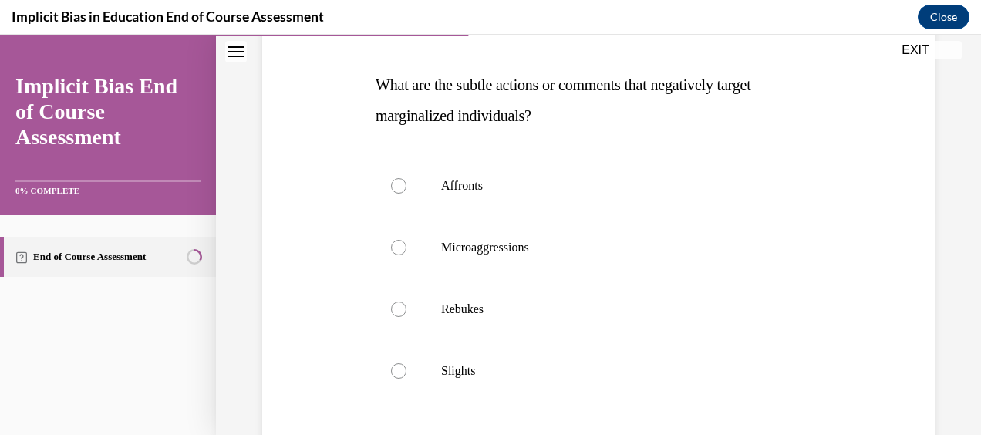
scroll to position [216, 0]
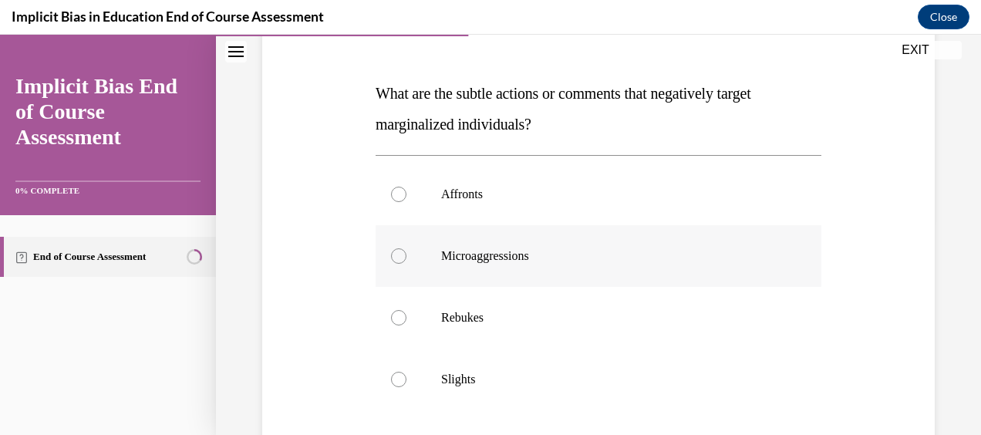
click at [497, 253] on p "Microaggressions" at bounding box center [612, 255] width 342 height 15
click at [406, 253] on input "Microaggressions" at bounding box center [398, 255] width 15 height 15
radio input "true"
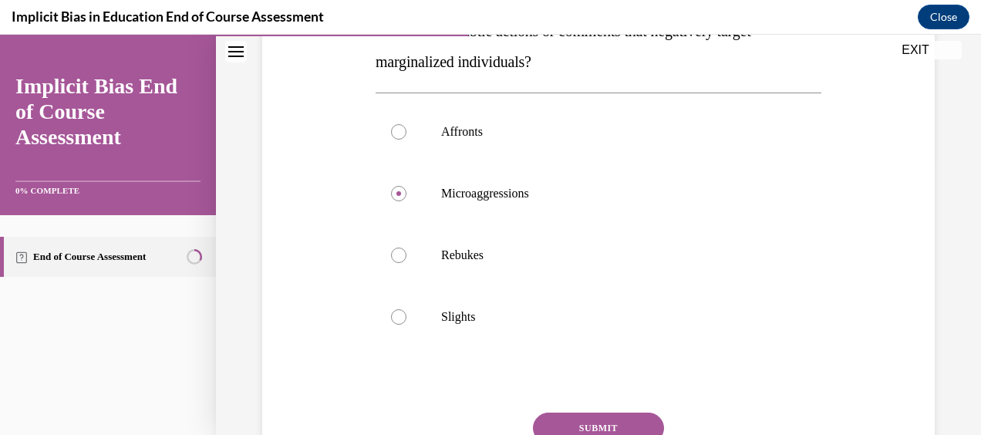
scroll to position [309, 0]
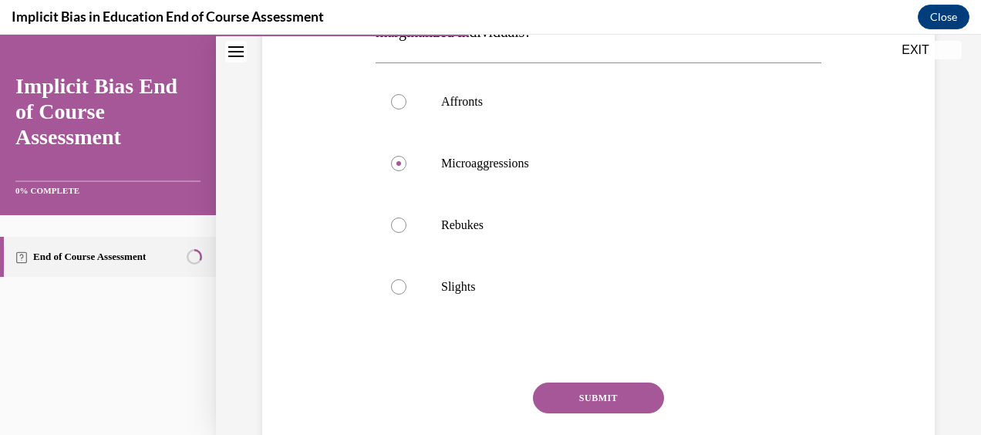
click at [588, 396] on button "SUBMIT" at bounding box center [598, 398] width 131 height 31
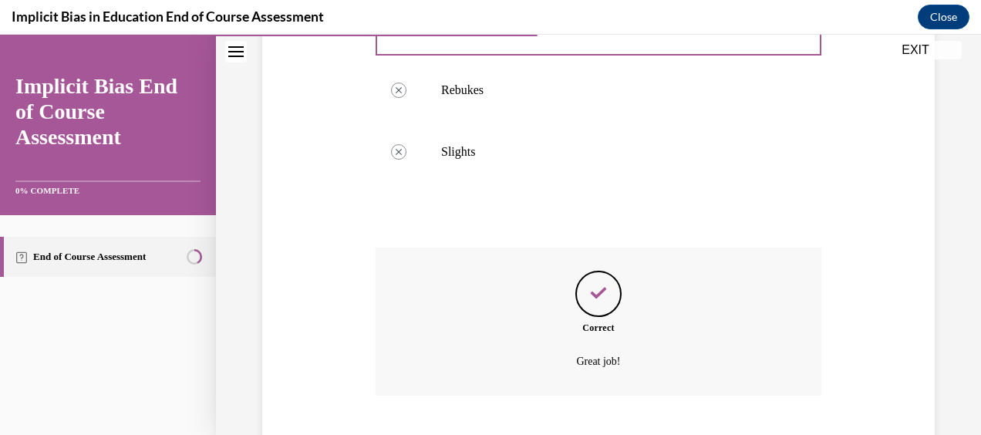
scroll to position [538, 0]
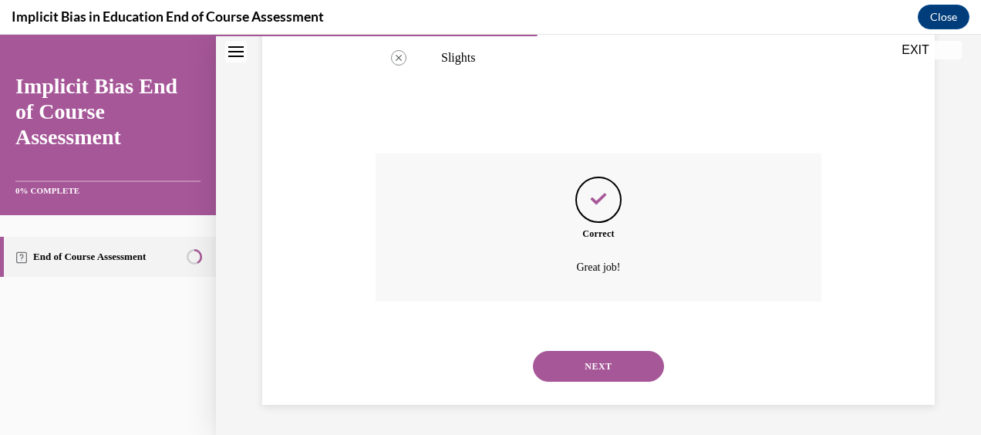
click at [596, 366] on button "NEXT" at bounding box center [598, 366] width 131 height 31
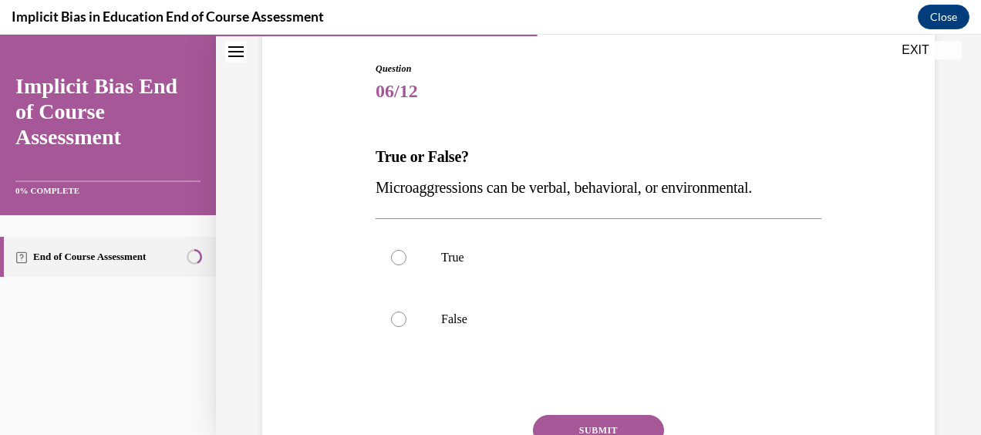
scroll to position [154, 0]
click at [475, 268] on label "True" at bounding box center [599, 256] width 446 height 62
click at [406, 264] on input "True" at bounding box center [398, 255] width 15 height 15
radio input "true"
click at [593, 427] on button "SUBMIT" at bounding box center [598, 428] width 131 height 31
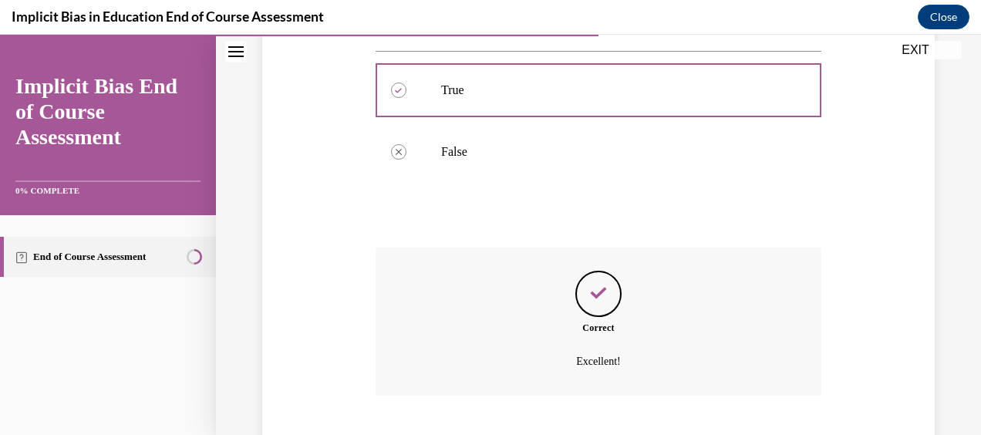
scroll to position [414, 0]
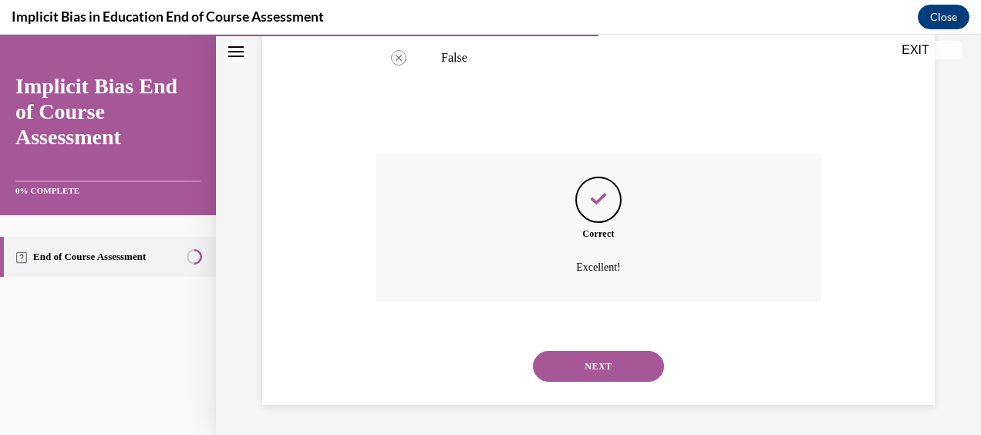
click at [569, 363] on button "NEXT" at bounding box center [598, 366] width 131 height 31
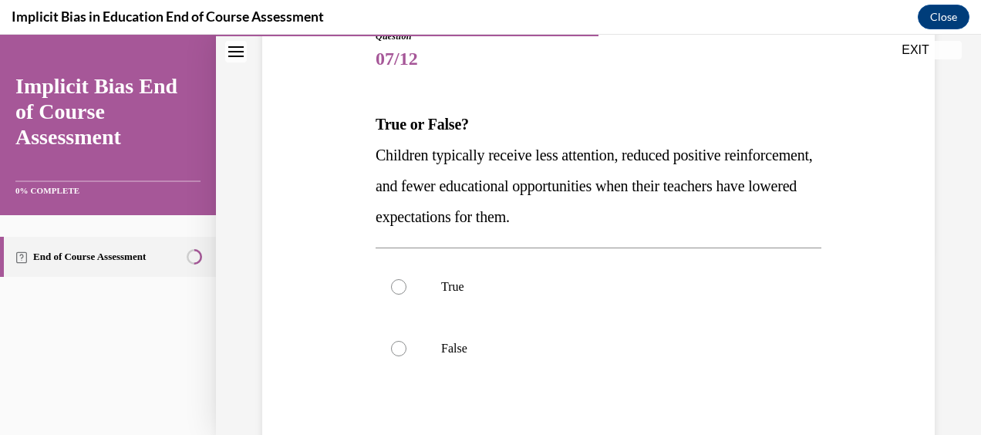
scroll to position [216, 0]
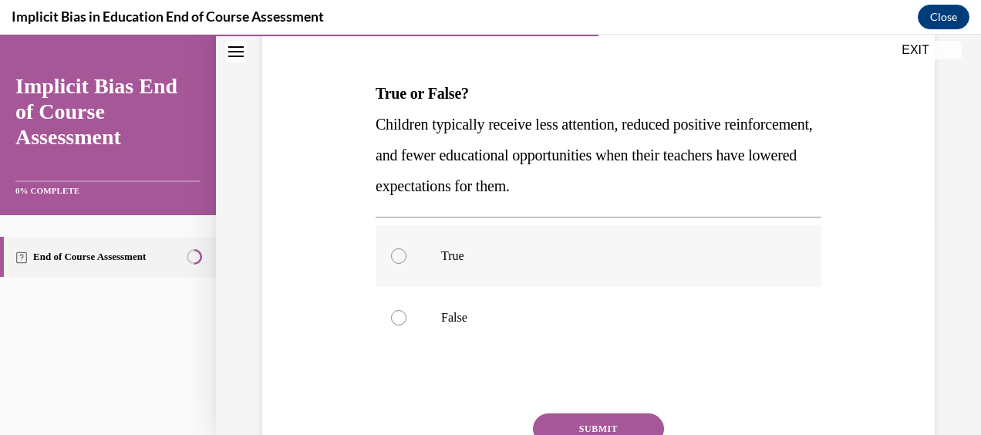
click at [744, 228] on label "True" at bounding box center [599, 256] width 446 height 62
click at [406, 248] on input "True" at bounding box center [398, 255] width 15 height 15
radio input "true"
click at [626, 426] on button "SUBMIT" at bounding box center [598, 428] width 131 height 31
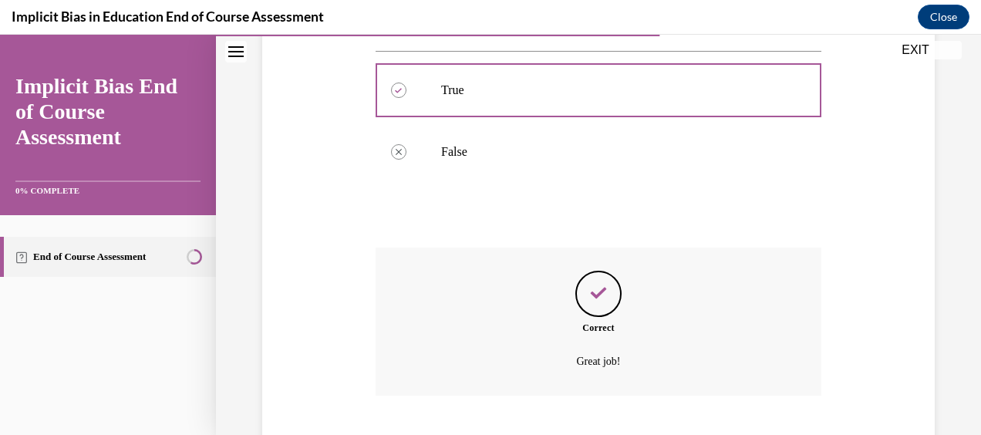
scroll to position [476, 0]
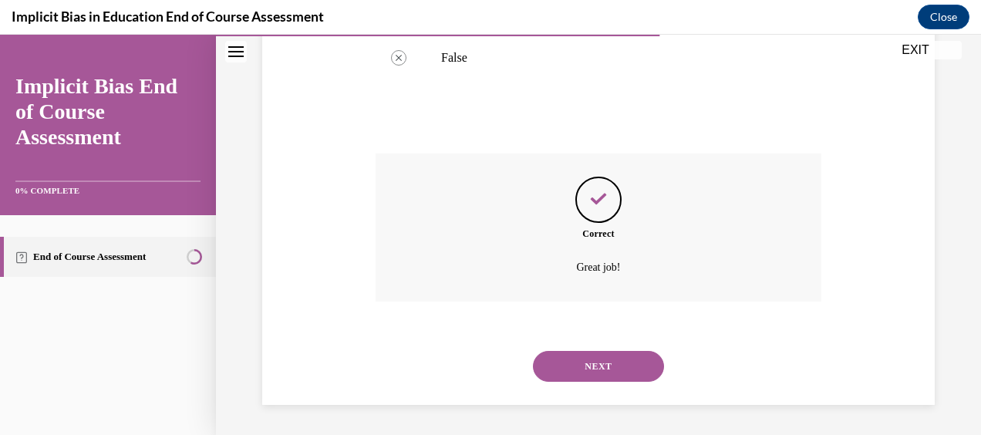
click at [627, 375] on button "NEXT" at bounding box center [598, 366] width 131 height 31
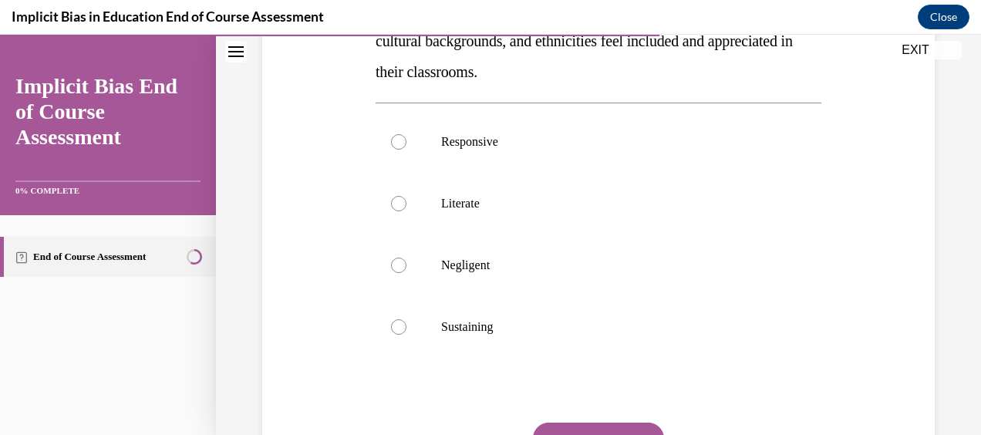
scroll to position [309, 0]
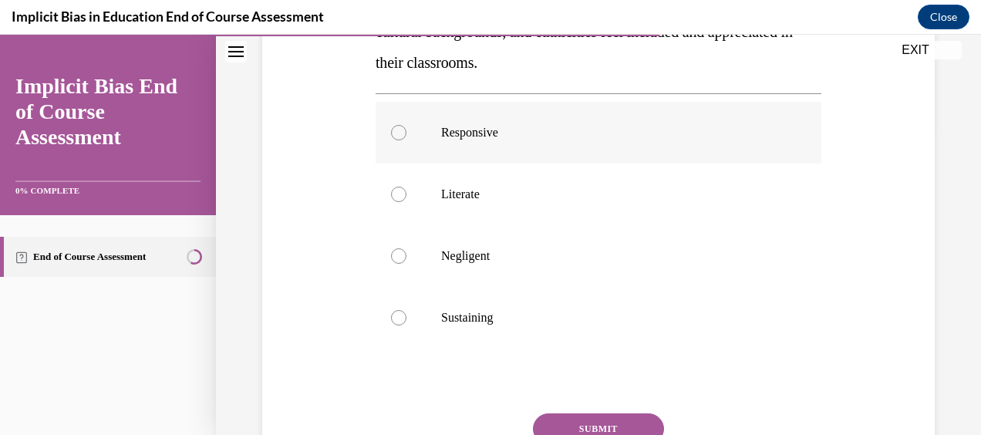
click at [653, 145] on label "Responsive" at bounding box center [599, 133] width 446 height 62
click at [406, 140] on input "Responsive" at bounding box center [398, 132] width 15 height 15
radio input "true"
click at [599, 423] on button "SUBMIT" at bounding box center [598, 428] width 131 height 31
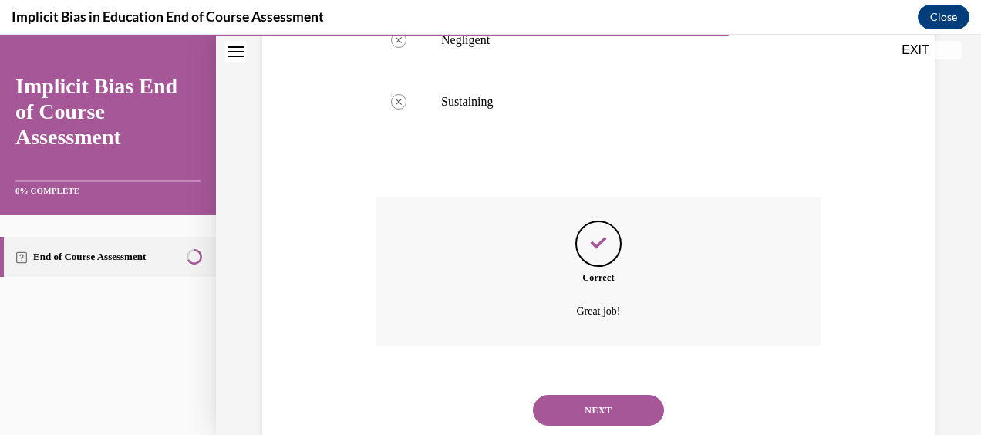
scroll to position [568, 0]
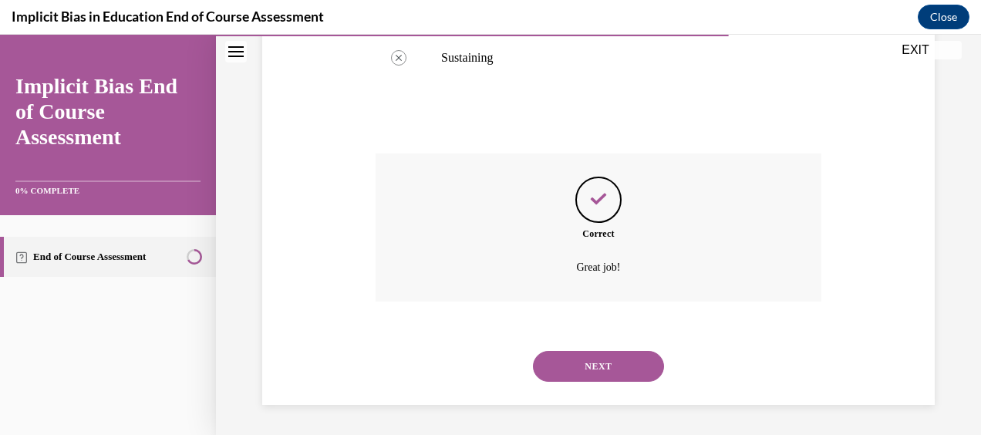
click at [631, 368] on button "NEXT" at bounding box center [598, 366] width 131 height 31
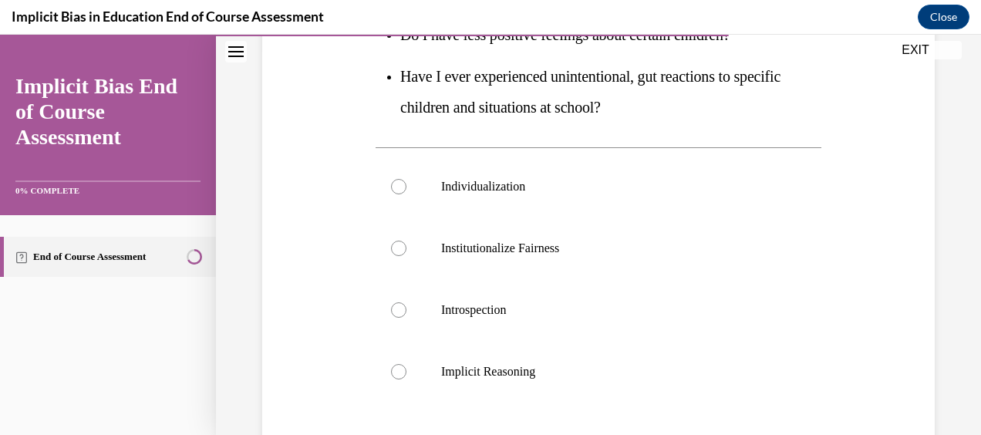
scroll to position [406, 0]
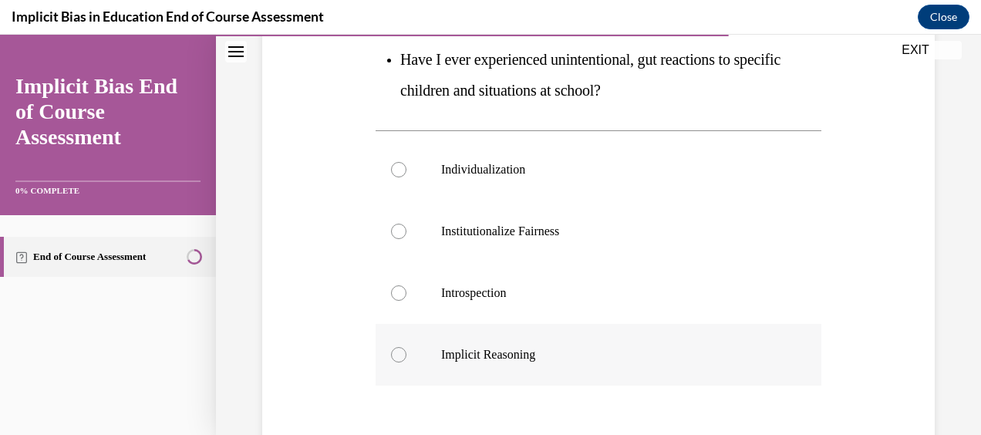
click at [683, 356] on p "Implicit Reasoning" at bounding box center [612, 354] width 342 height 15
click at [406, 356] on input "Implicit Reasoning" at bounding box center [398, 354] width 15 height 15
radio input "true"
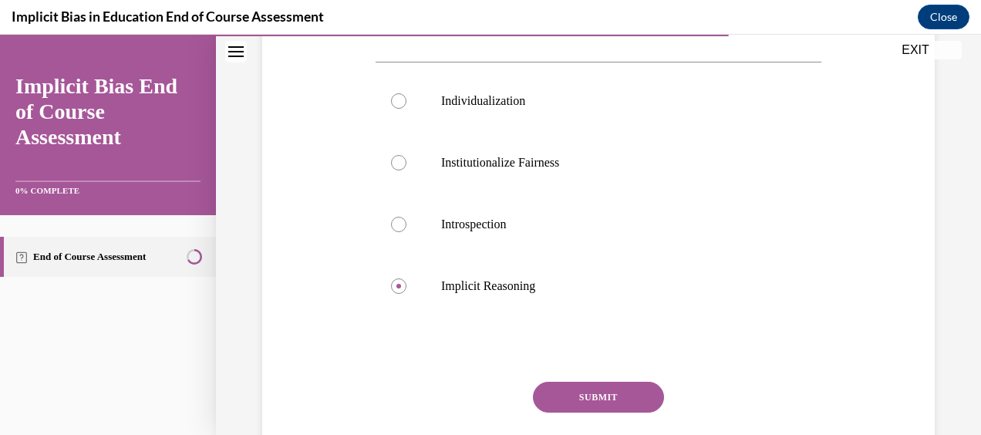
scroll to position [494, 0]
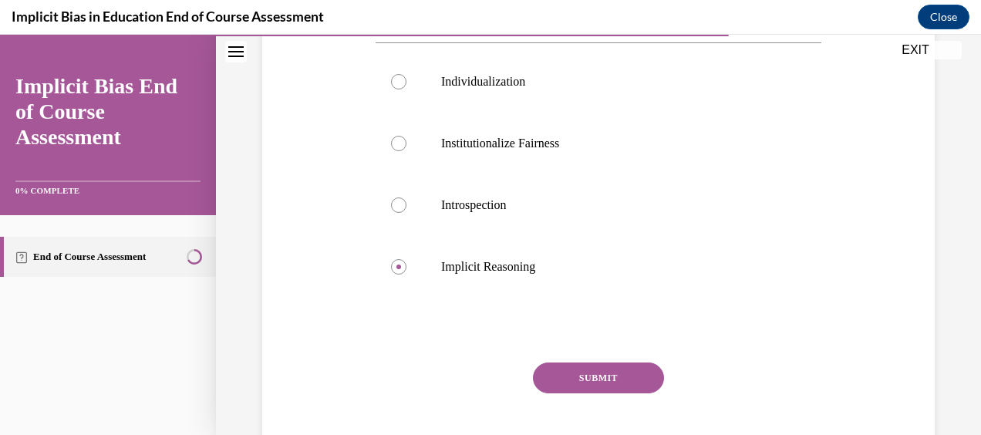
click at [622, 373] on button "SUBMIT" at bounding box center [598, 378] width 131 height 31
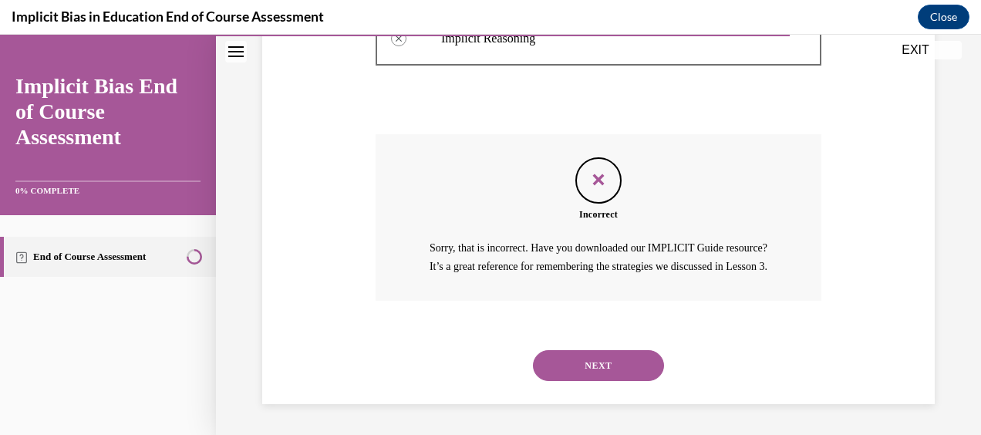
scroll to position [739, 0]
click at [611, 366] on button "NEXT" at bounding box center [598, 365] width 131 height 31
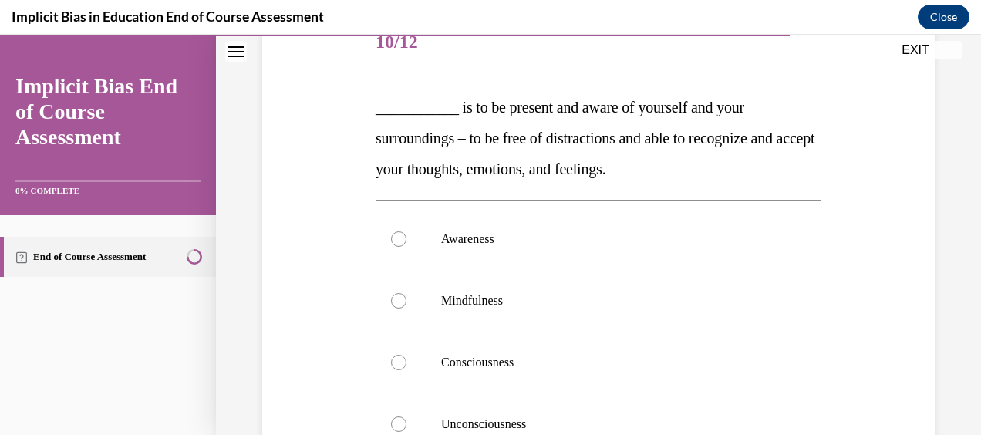
scroll to position [197, 0]
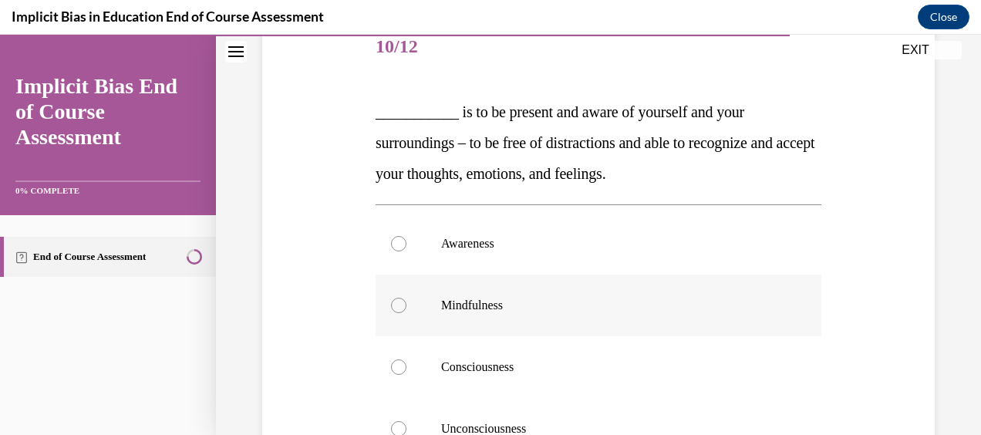
click at [477, 302] on p "Mindfulness" at bounding box center [612, 305] width 342 height 15
click at [406, 302] on input "Mindfulness" at bounding box center [398, 305] width 15 height 15
radio input "true"
click at [948, 140] on div "Question 10/12 ___________ is to be present and aware of yourself and your surr…" at bounding box center [598, 284] width 765 height 796
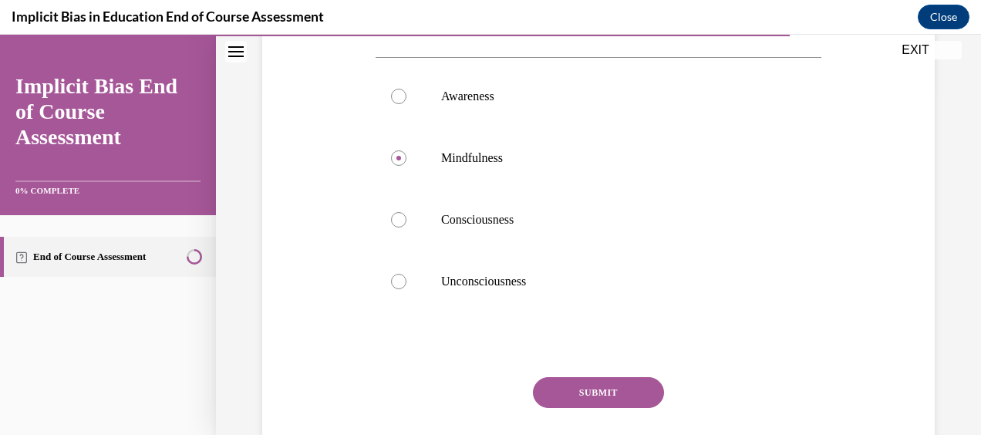
scroll to position [352, 0]
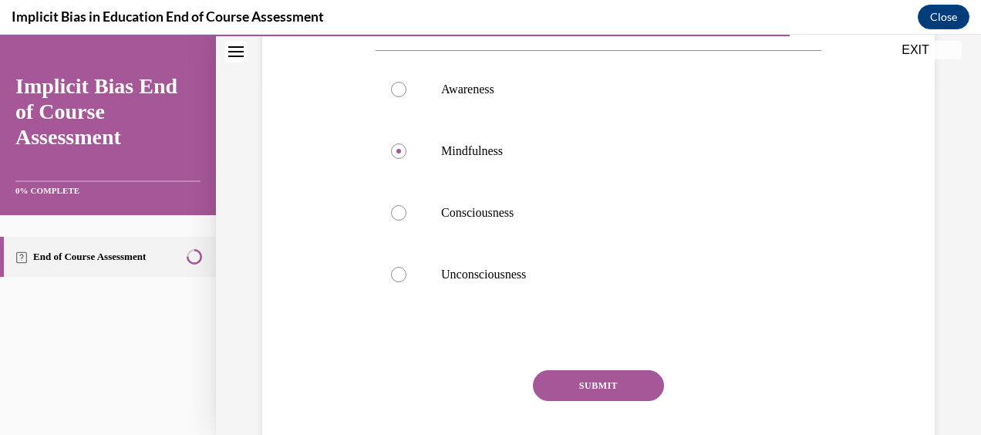
click at [606, 393] on button "SUBMIT" at bounding box center [598, 385] width 131 height 31
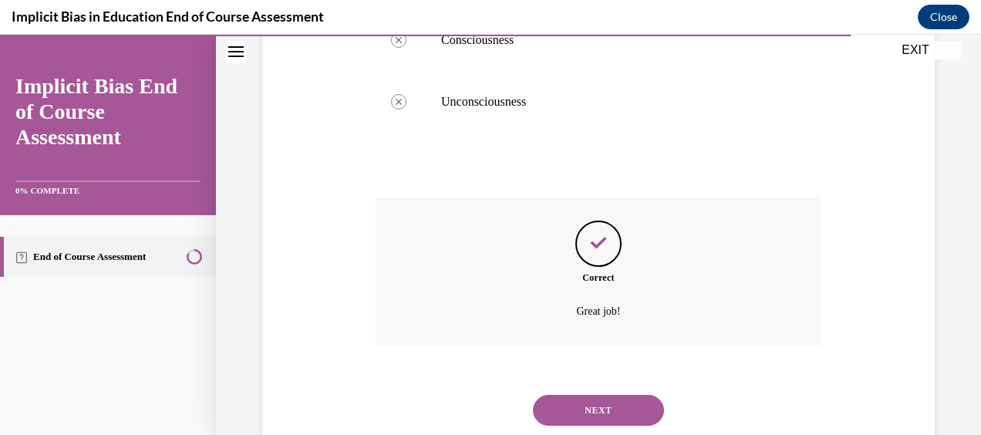
scroll to position [568, 0]
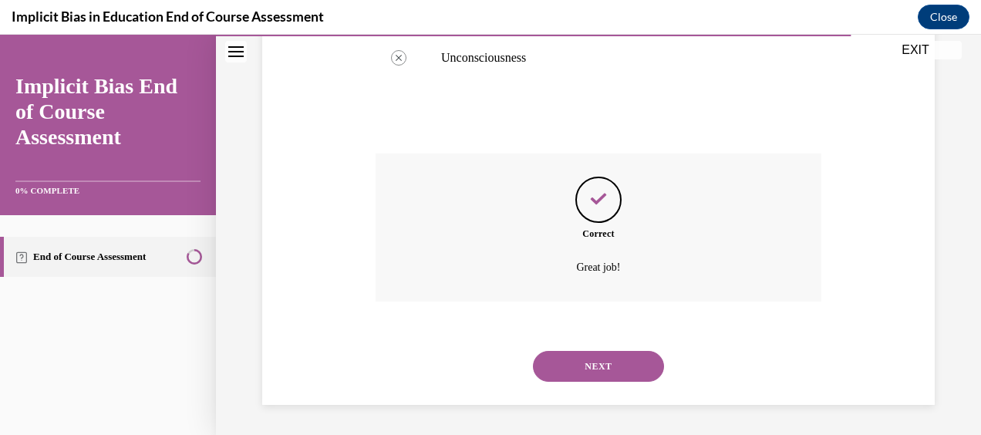
click at [605, 364] on button "NEXT" at bounding box center [598, 366] width 131 height 31
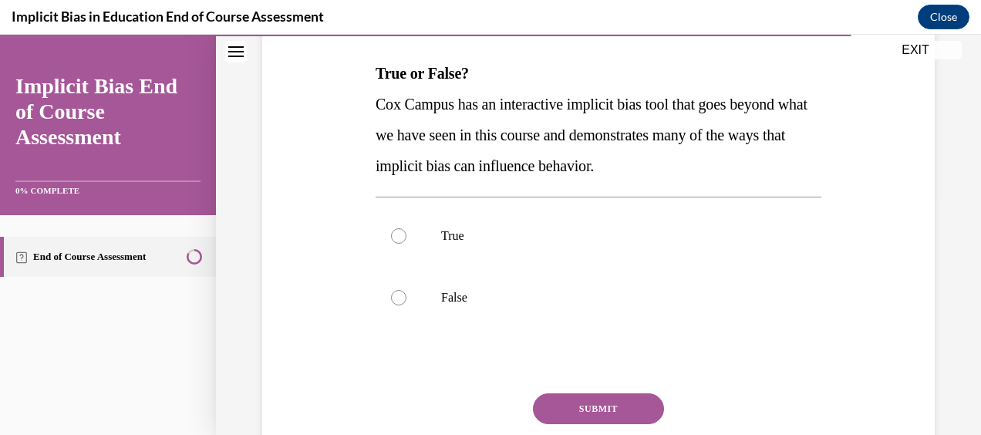
scroll to position [247, 0]
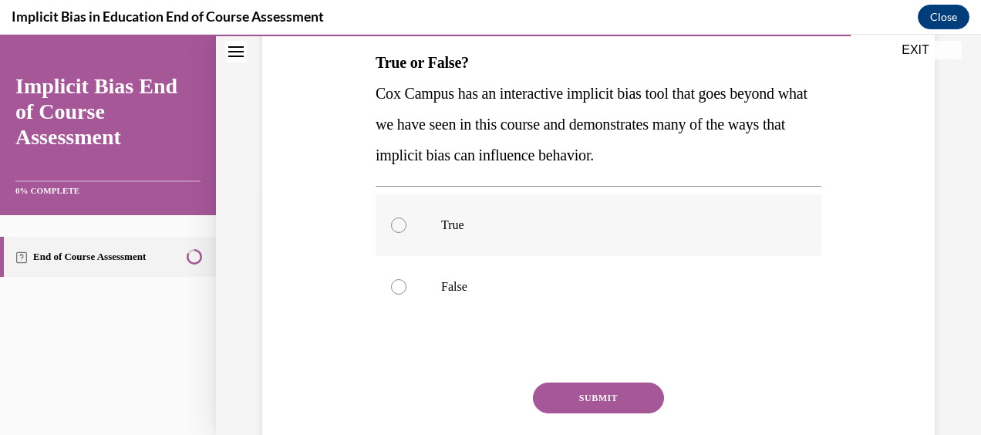
click at [657, 210] on label "True" at bounding box center [599, 225] width 446 height 62
click at [406, 218] on input "True" at bounding box center [398, 225] width 15 height 15
radio input "true"
click at [629, 403] on button "SUBMIT" at bounding box center [598, 398] width 131 height 31
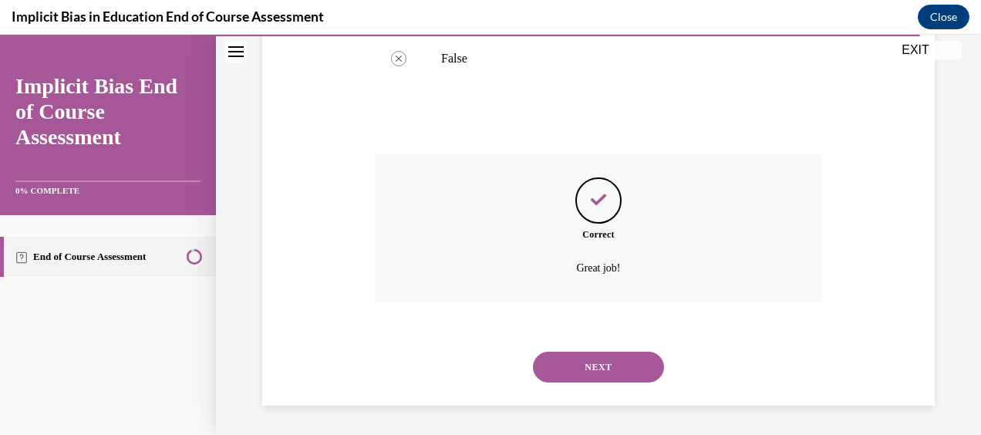
scroll to position [476, 0]
click at [628, 363] on button "NEXT" at bounding box center [598, 366] width 131 height 31
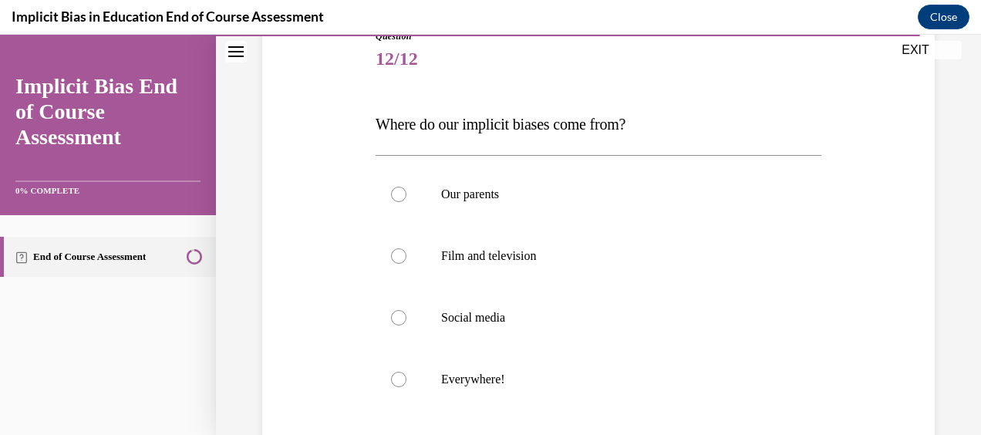
scroll to position [216, 0]
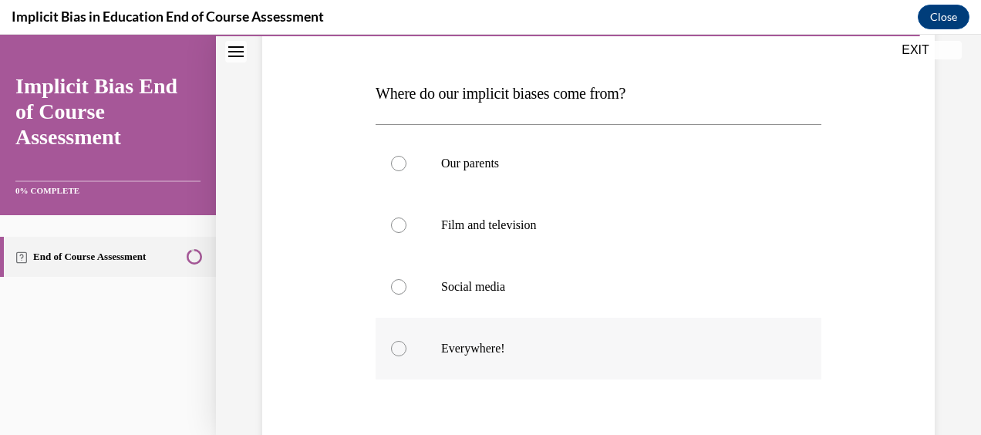
click at [713, 352] on p "Everywhere!" at bounding box center [612, 348] width 342 height 15
click at [406, 352] on input "Everywhere!" at bounding box center [398, 348] width 15 height 15
radio input "true"
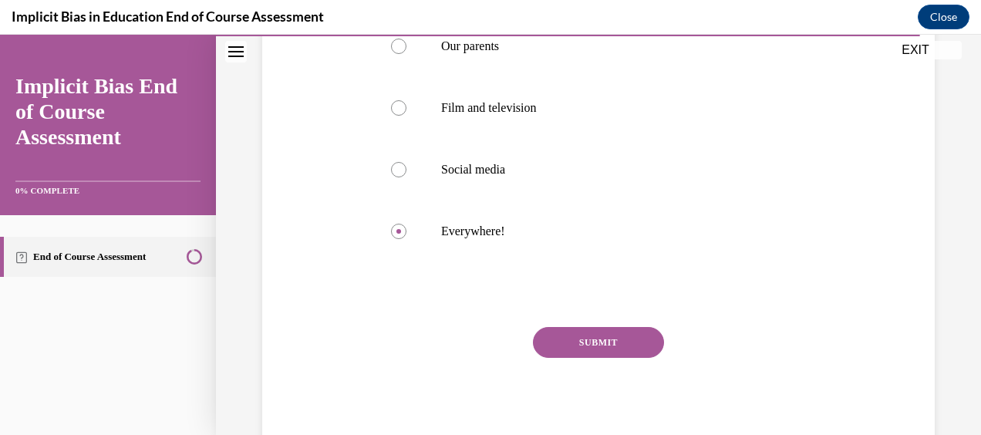
scroll to position [339, 0]
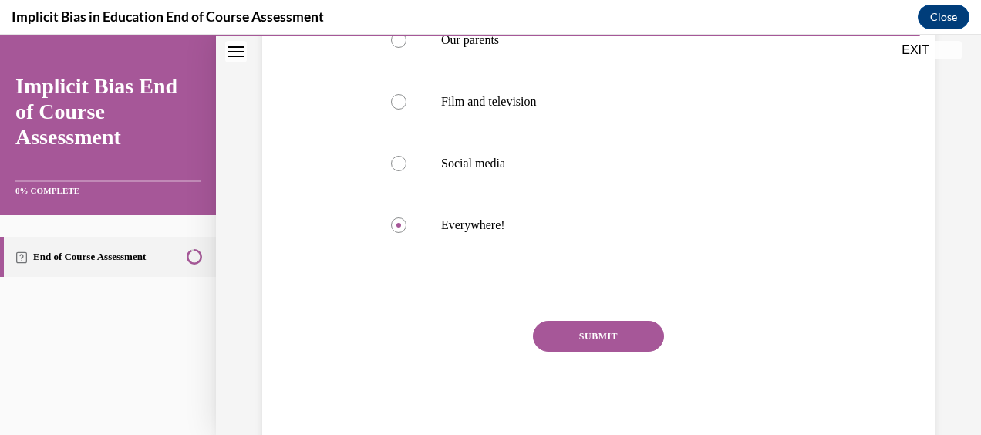
click at [593, 337] on button "SUBMIT" at bounding box center [598, 336] width 131 height 31
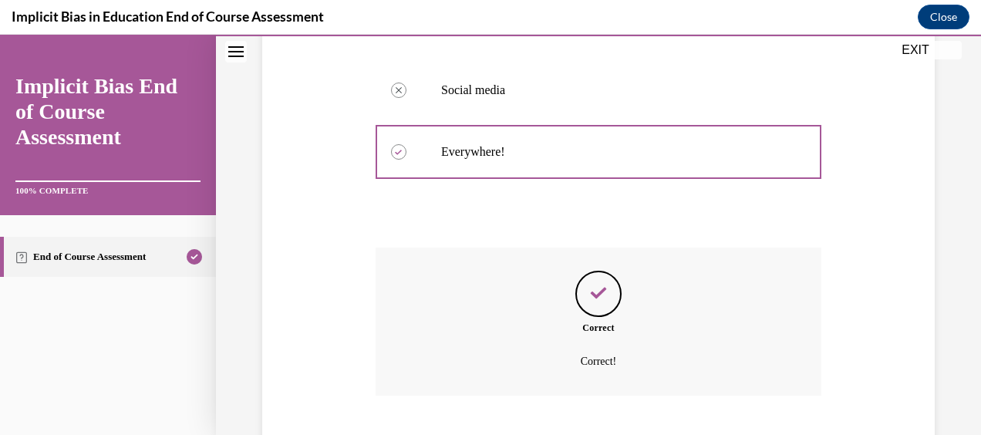
scroll to position [507, 0]
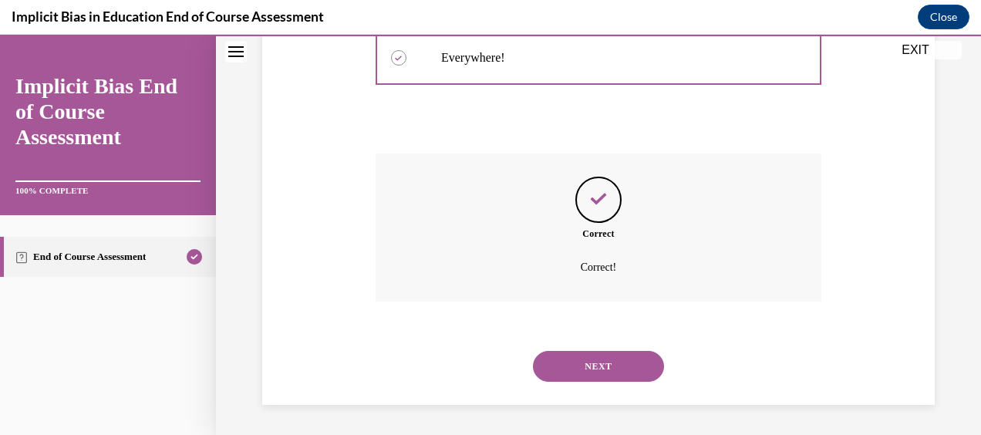
click at [596, 363] on button "NEXT" at bounding box center [598, 366] width 131 height 31
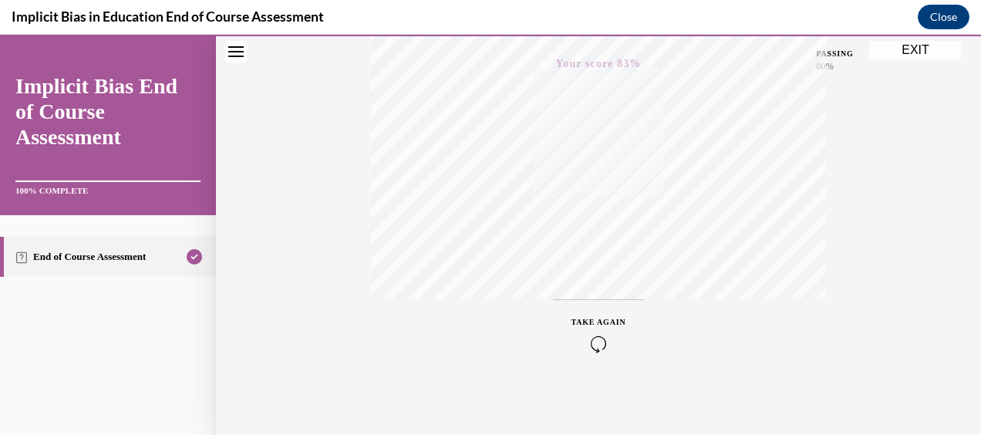
scroll to position [390, 0]
click at [915, 46] on button "EXIT" at bounding box center [915, 50] width 93 height 19
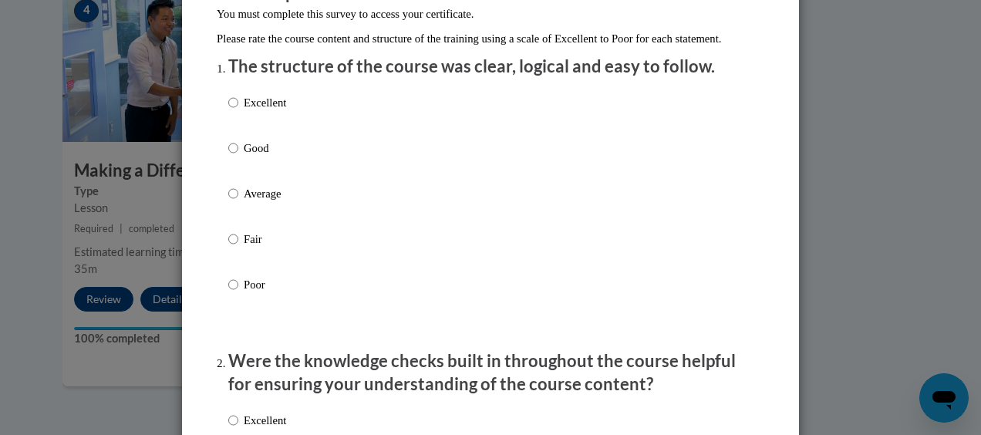
scroll to position [165, 0]
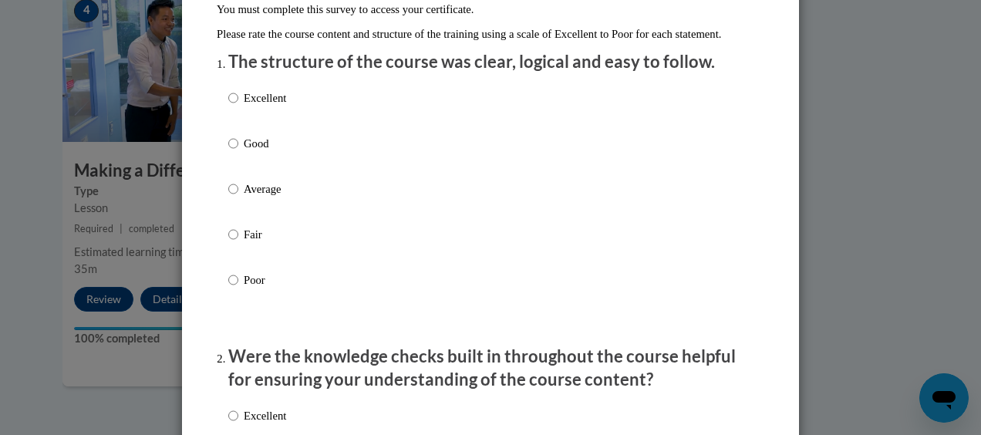
click at [337, 207] on div "Excellent Good Average Fair Poor" at bounding box center [490, 207] width 524 height 251
click at [229, 152] on input "Good" at bounding box center [233, 143] width 10 height 17
radio input "true"
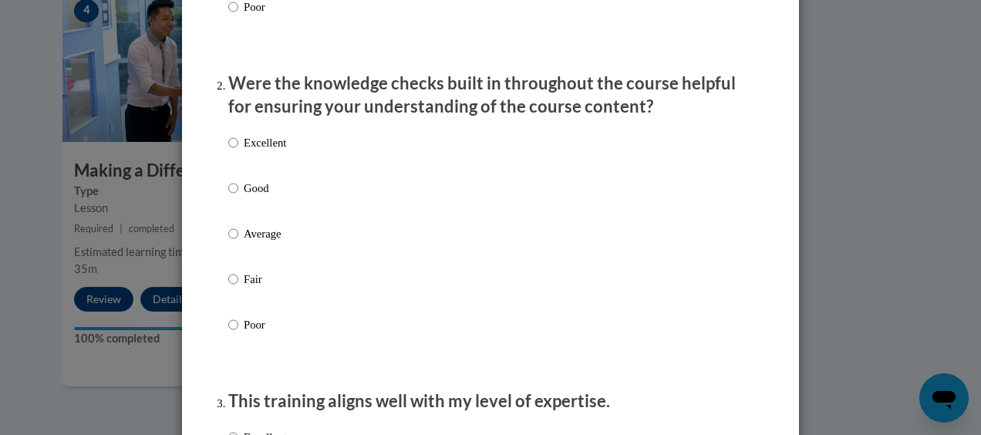
scroll to position [458, 0]
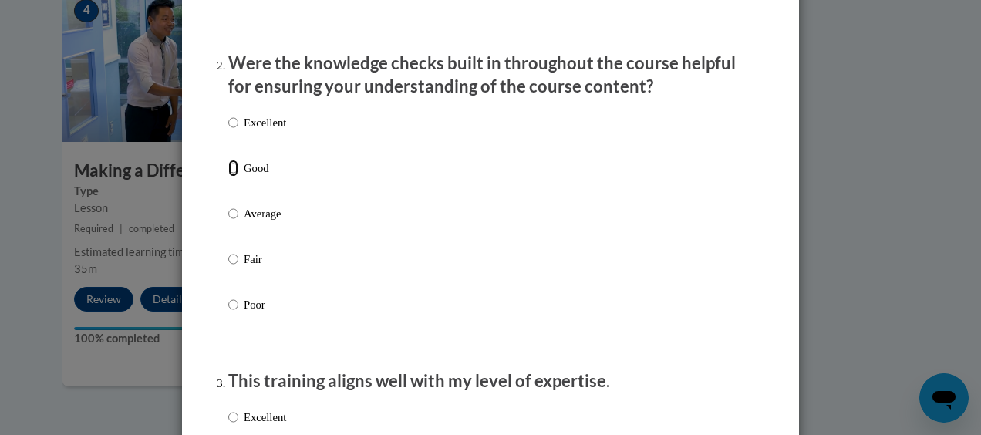
click at [228, 177] on input "Good" at bounding box center [233, 168] width 10 height 17
radio input "true"
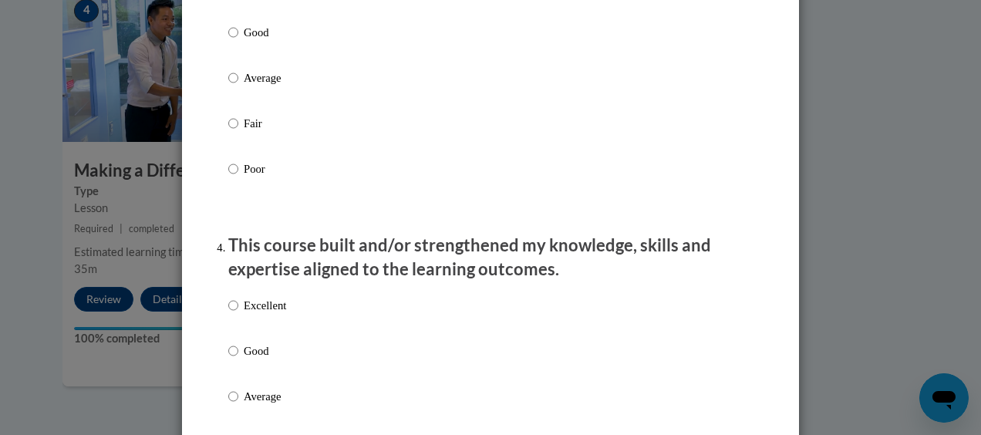
scroll to position [842, 0]
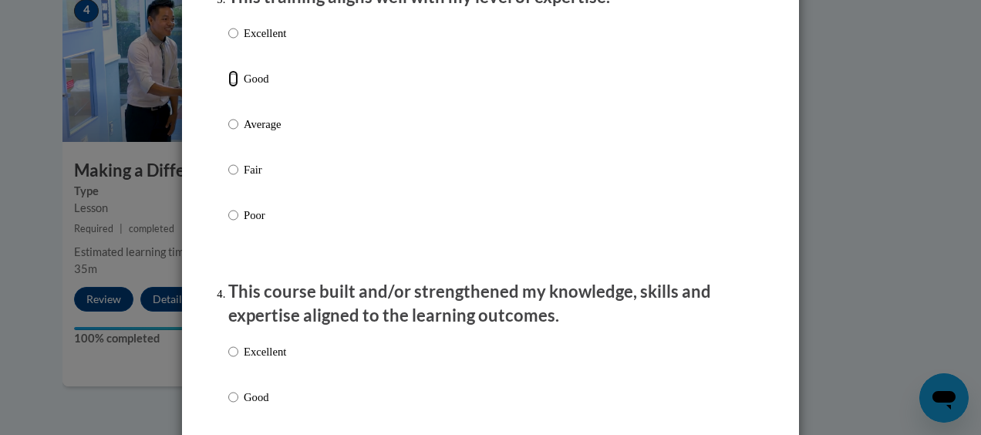
click at [231, 87] on input "Good" at bounding box center [233, 78] width 10 height 17
radio input "true"
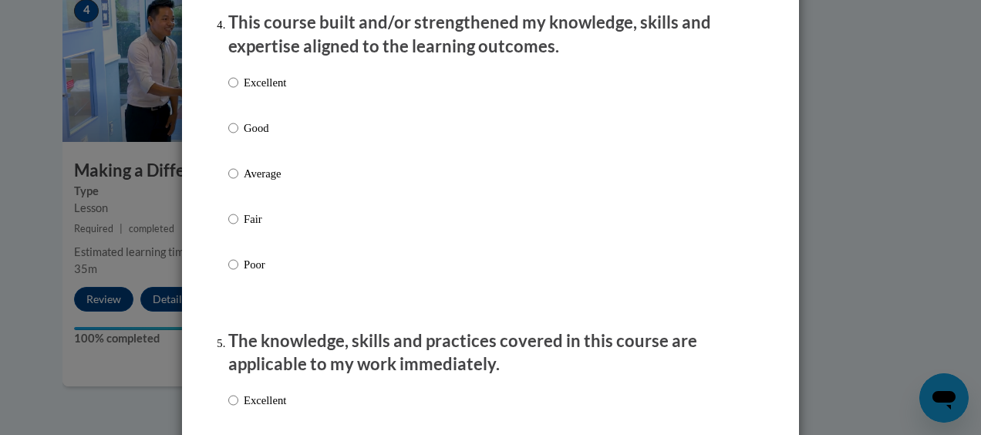
scroll to position [1165, 0]
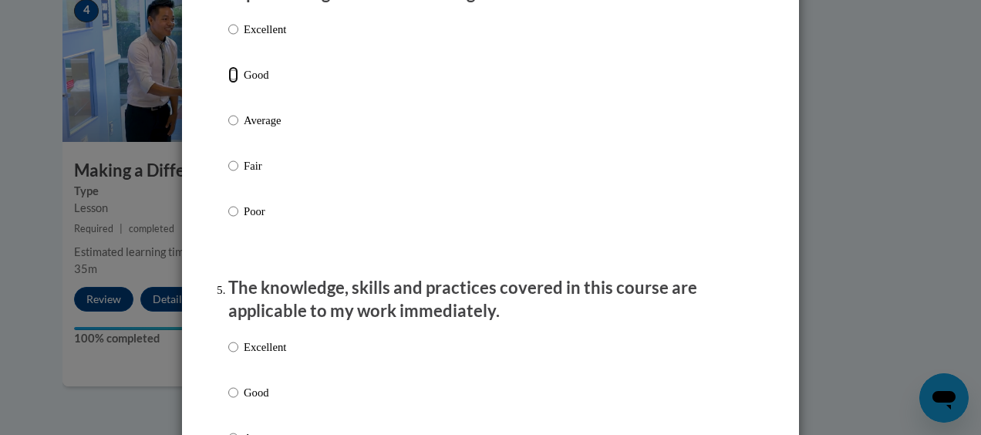
click at [228, 83] on input "Good" at bounding box center [233, 74] width 10 height 17
radio input "true"
click at [229, 401] on input "Good" at bounding box center [233, 392] width 10 height 17
radio input "true"
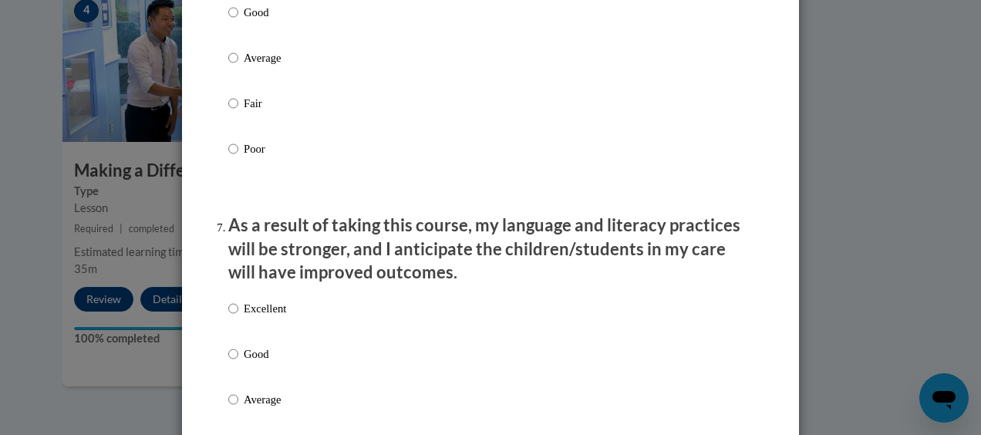
scroll to position [1867, 0]
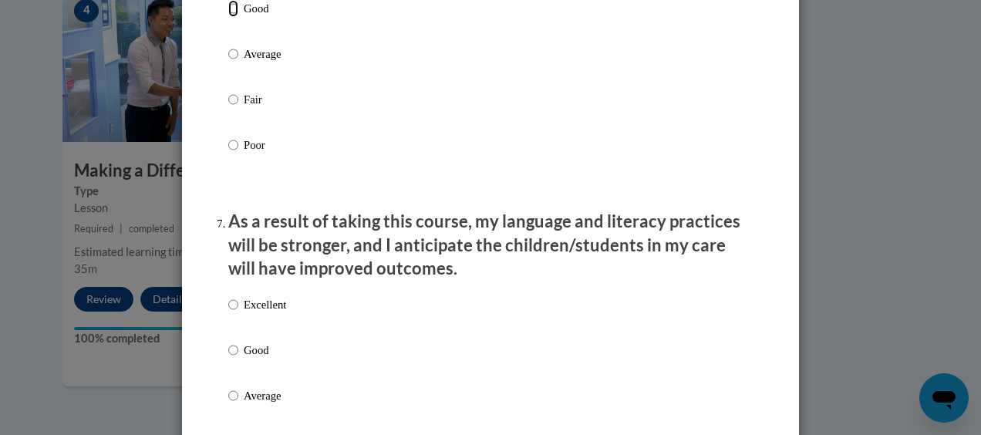
click at [228, 17] on input "Good" at bounding box center [233, 8] width 10 height 17
radio input "true"
click at [228, 359] on input "Good" at bounding box center [233, 350] width 10 height 17
radio input "true"
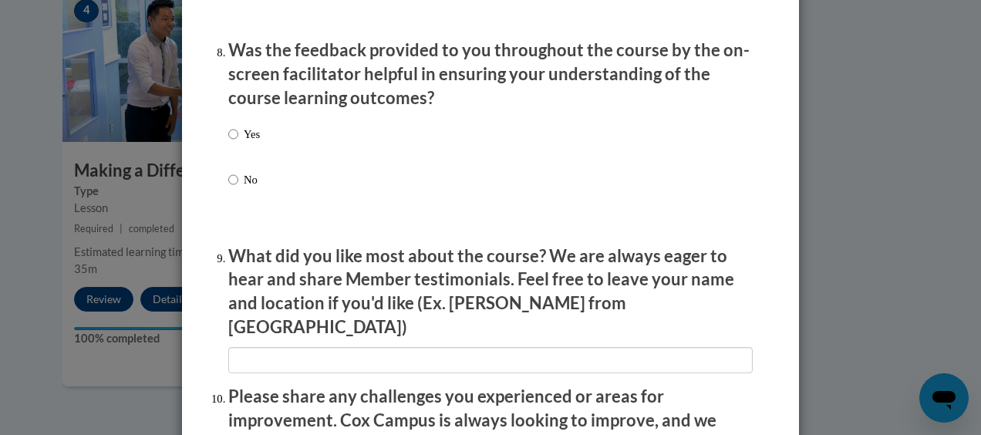
scroll to position [2430, 0]
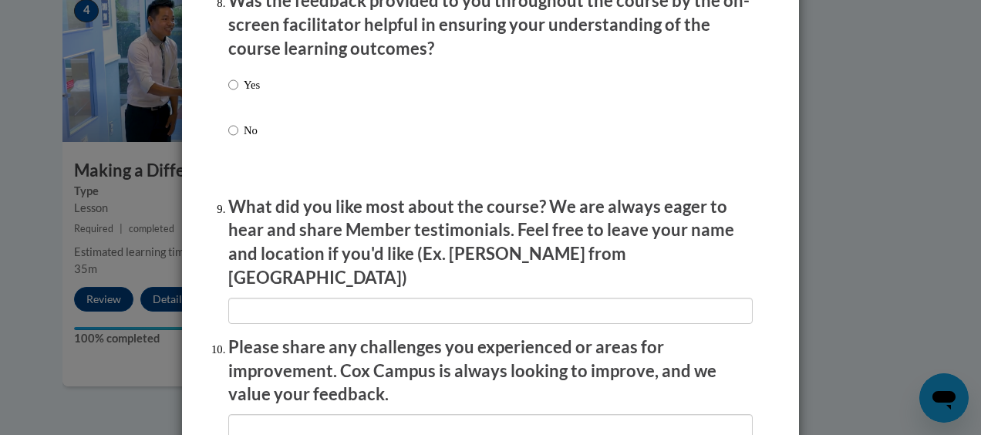
click at [234, 96] on label "Yes" at bounding box center [244, 97] width 32 height 42
click at [234, 93] on input "Yes" at bounding box center [233, 84] width 10 height 17
radio input "true"
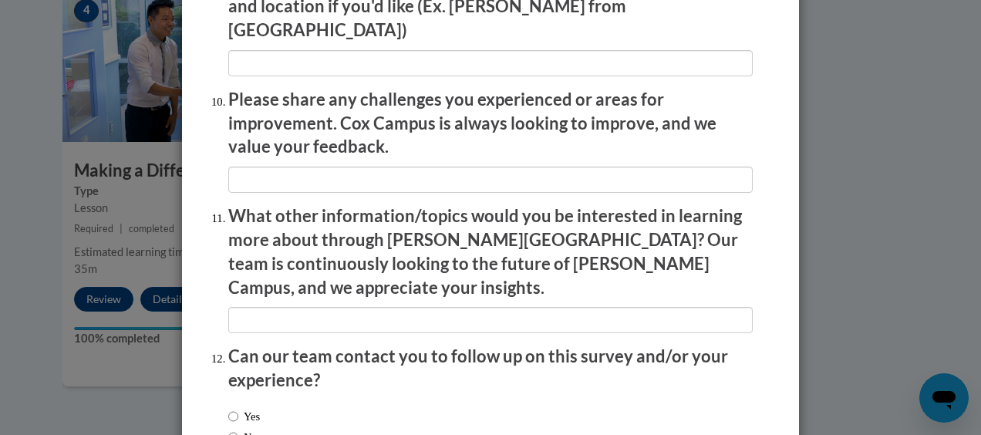
scroll to position [2772, 0]
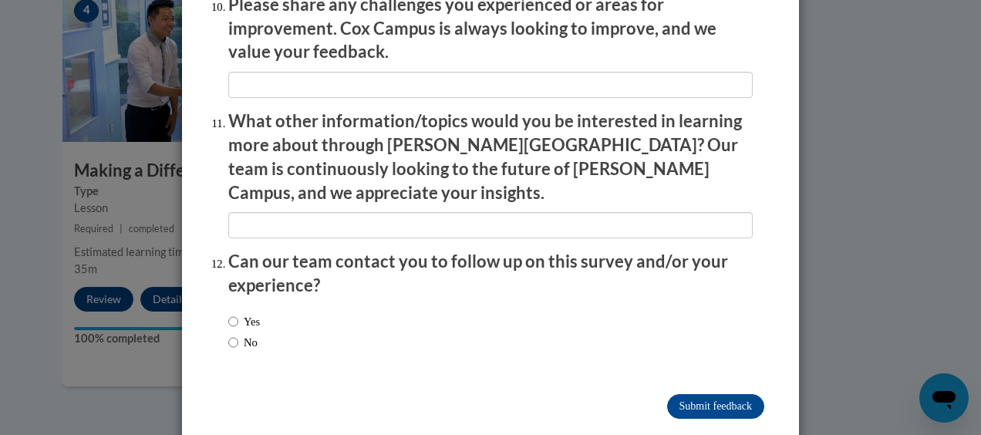
click at [236, 313] on label "Yes" at bounding box center [244, 321] width 32 height 17
click at [236, 313] on input "Yes" at bounding box center [233, 321] width 10 height 17
radio input "true"
click at [728, 394] on input "Submit feedback" at bounding box center [715, 406] width 97 height 25
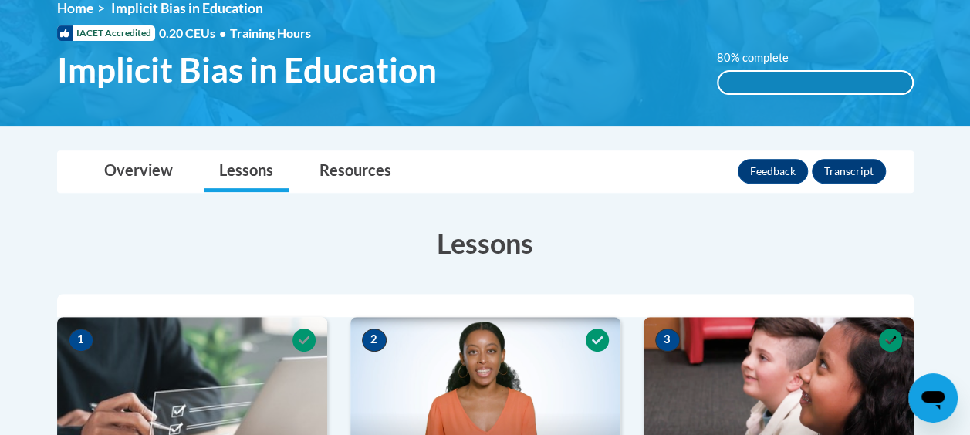
scroll to position [0, 0]
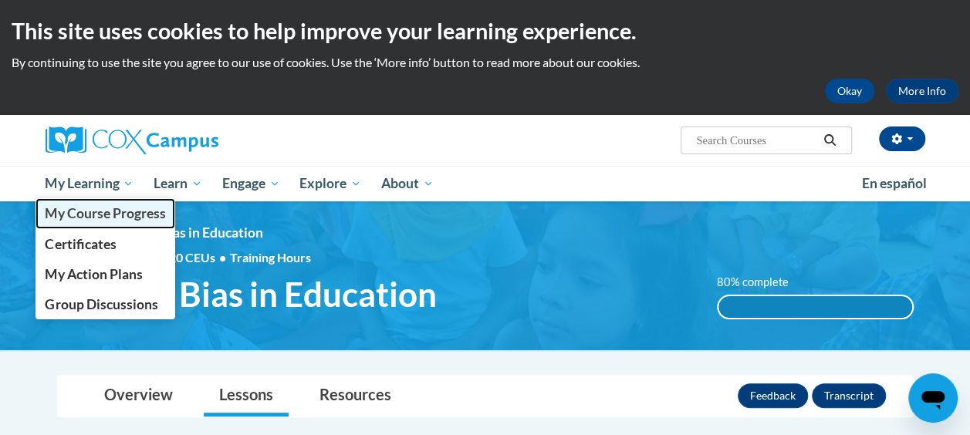
click at [92, 207] on span "My Course Progress" at bounding box center [105, 213] width 120 height 16
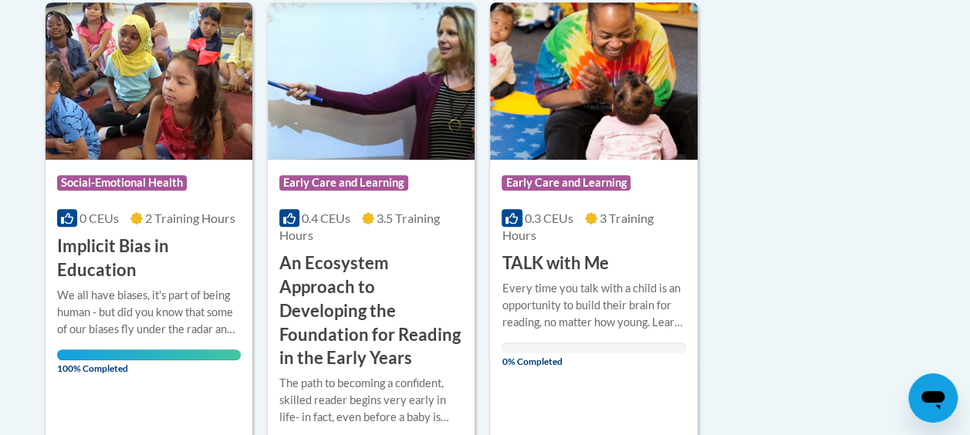
scroll to position [387, 0]
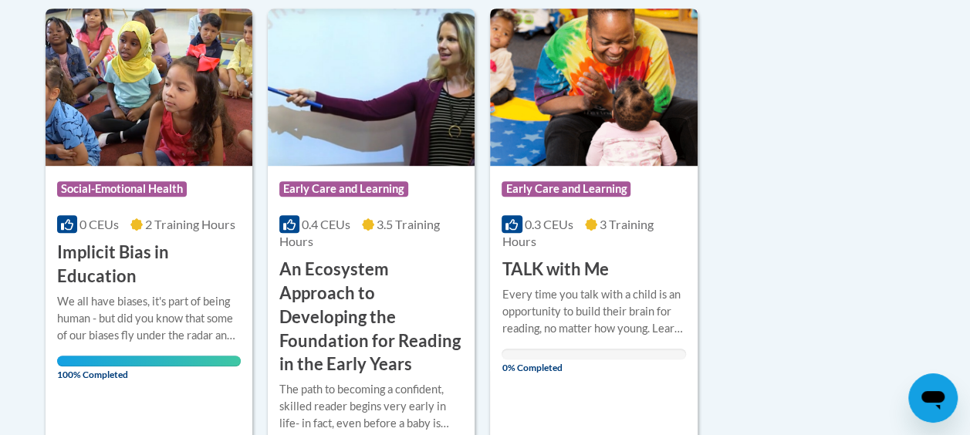
click at [625, 231] on div "0.3 CEUs 3 Training Hours" at bounding box center [593, 233] width 184 height 34
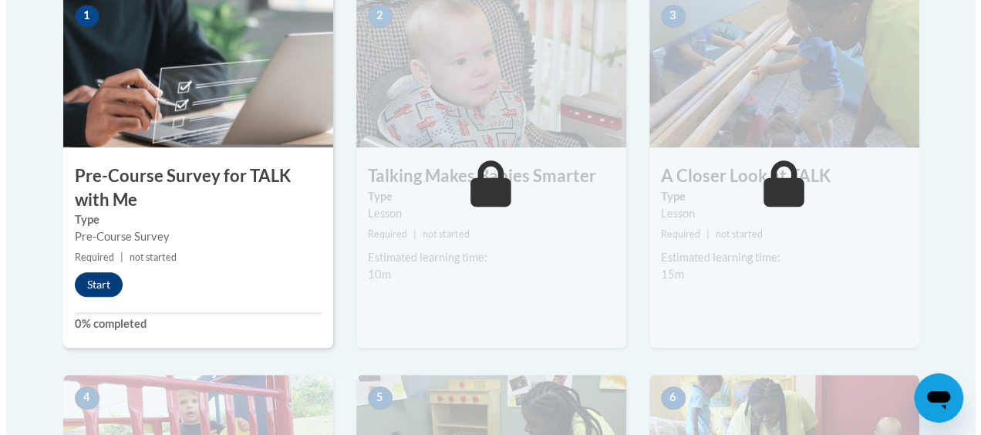
scroll to position [562, 0]
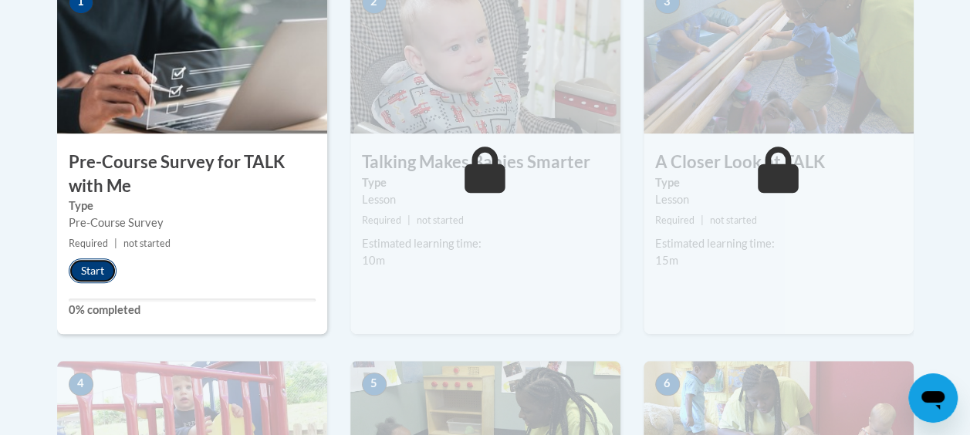
click at [99, 268] on button "Start" at bounding box center [93, 270] width 48 height 25
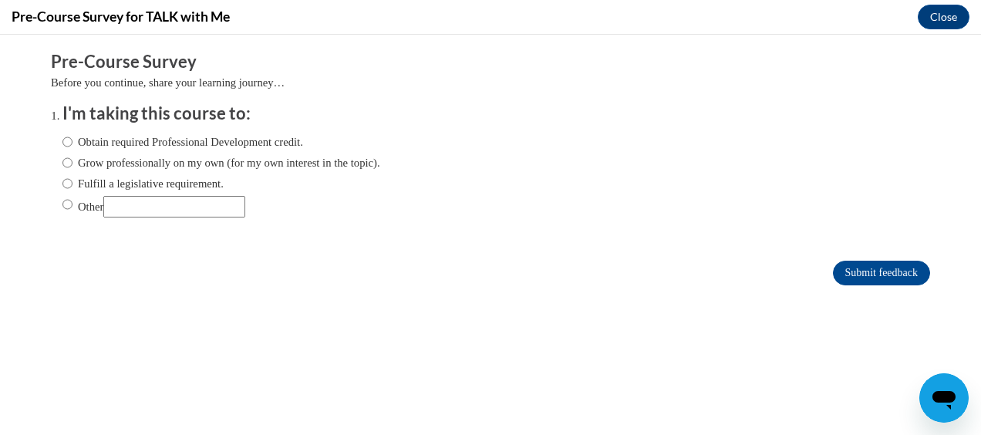
scroll to position [0, 0]
click at [94, 143] on label "Obtain required Professional Development credit." at bounding box center [182, 141] width 241 height 17
click at [73, 143] on input "Obtain required Professional Development credit." at bounding box center [67, 141] width 10 height 17
radio input "true"
click at [81, 160] on label "Grow professionally on my own (for my own interest in the topic)." at bounding box center [221, 162] width 318 height 17
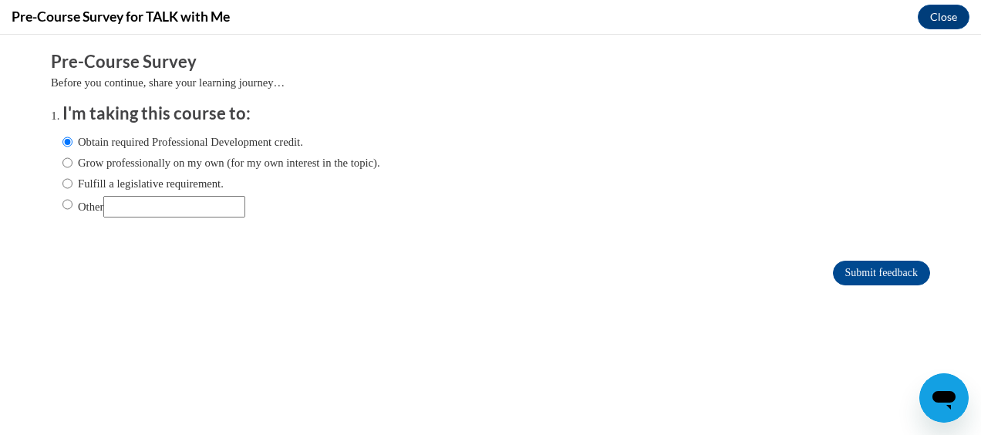
click at [73, 160] on input "Grow professionally on my own (for my own interest in the topic)." at bounding box center [67, 162] width 10 height 17
radio input "true"
click at [834, 268] on input "Submit feedback" at bounding box center [881, 273] width 97 height 25
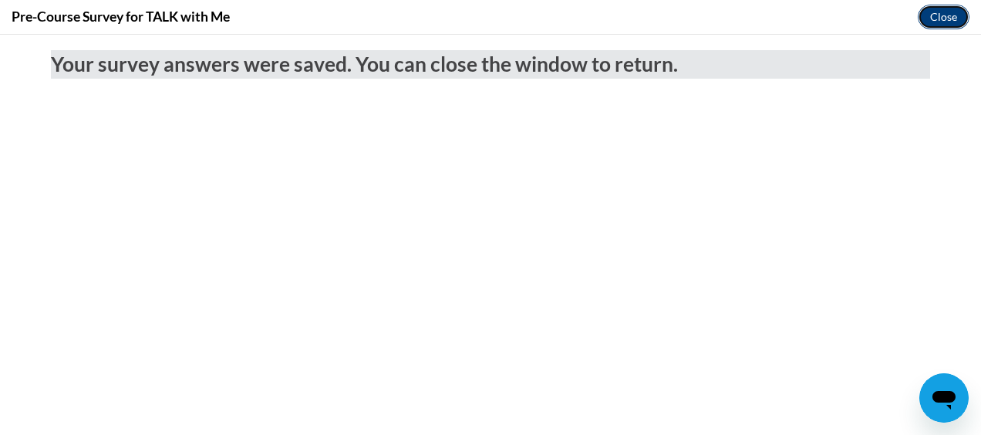
click at [950, 9] on button "Close" at bounding box center [944, 17] width 52 height 25
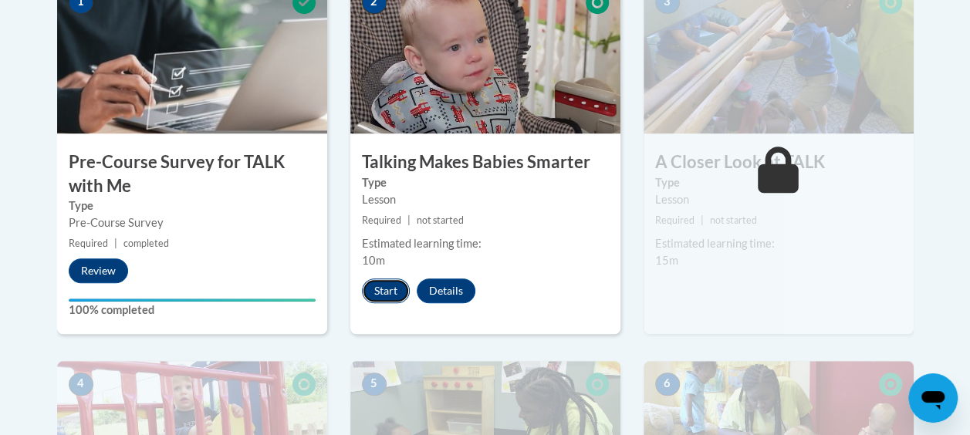
click at [390, 288] on button "Start" at bounding box center [386, 290] width 48 height 25
